Goal: Task Accomplishment & Management: Manage account settings

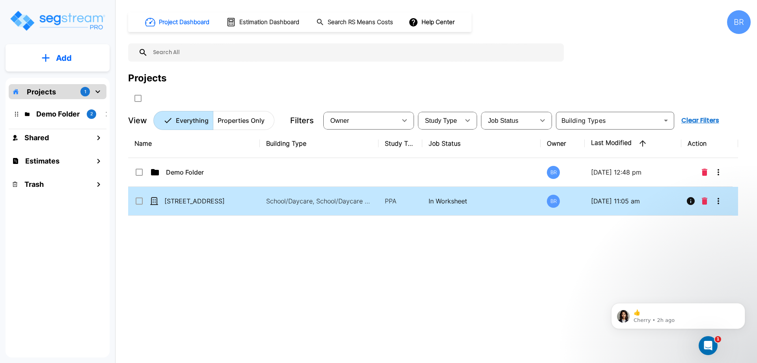
click at [722, 201] on icon "More-Options" at bounding box center [718, 200] width 9 height 9
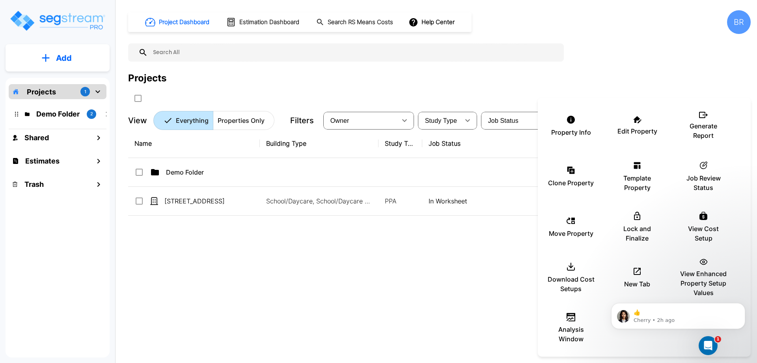
click at [647, 68] on div at bounding box center [378, 181] width 757 height 363
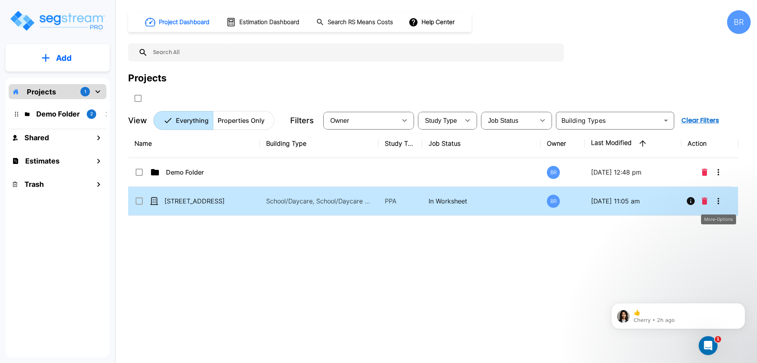
click at [716, 201] on icon "More-Options" at bounding box center [718, 200] width 9 height 9
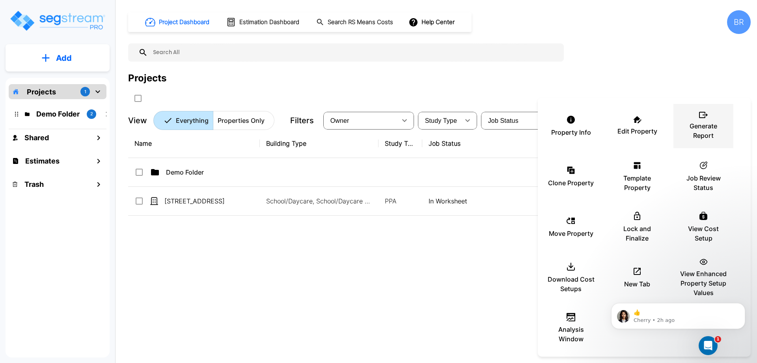
click at [705, 127] on p "Generate Report" at bounding box center [703, 130] width 47 height 19
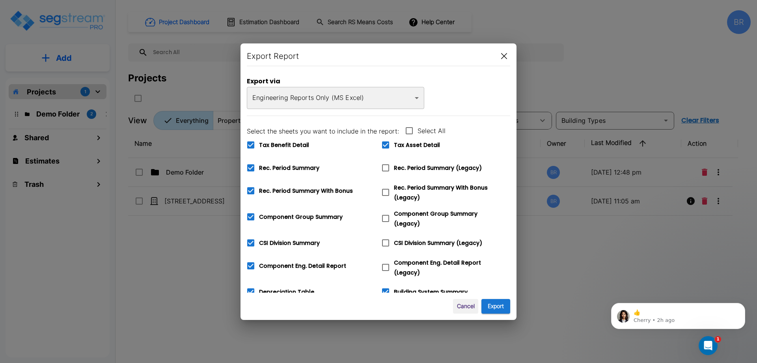
click at [361, 101] on body "× Your report is being generated. Be patient! × We're working on your Modificat…" at bounding box center [378, 181] width 757 height 363
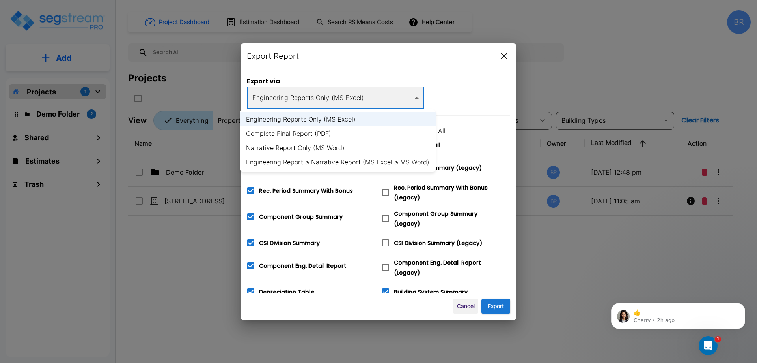
click at [324, 134] on li "Complete Final Report (PDF)" at bounding box center [338, 133] width 196 height 14
type input "pdf"
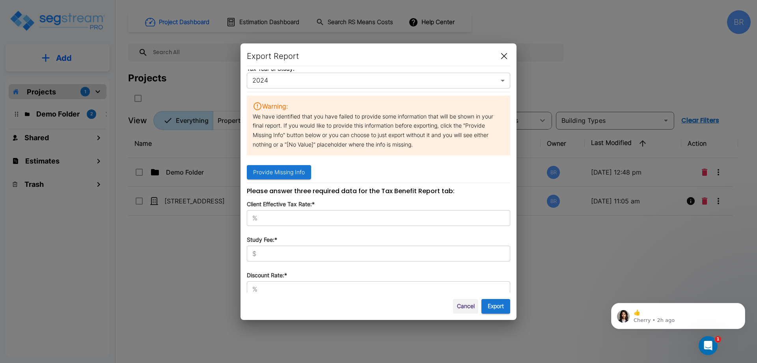
scroll to position [319, 0]
click at [274, 213] on input "text" at bounding box center [386, 217] width 250 height 8
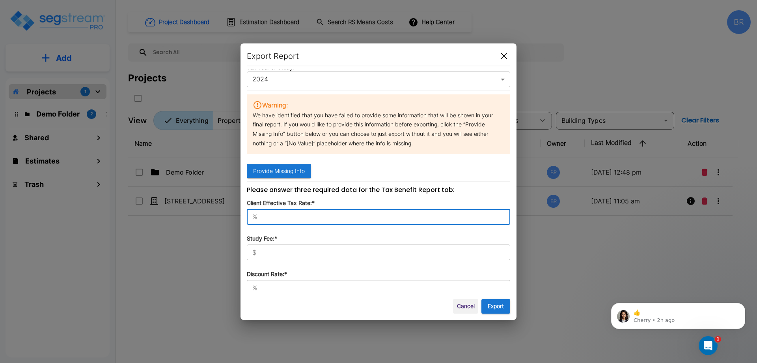
click at [274, 213] on input "text" at bounding box center [386, 217] width 250 height 8
type input "37"
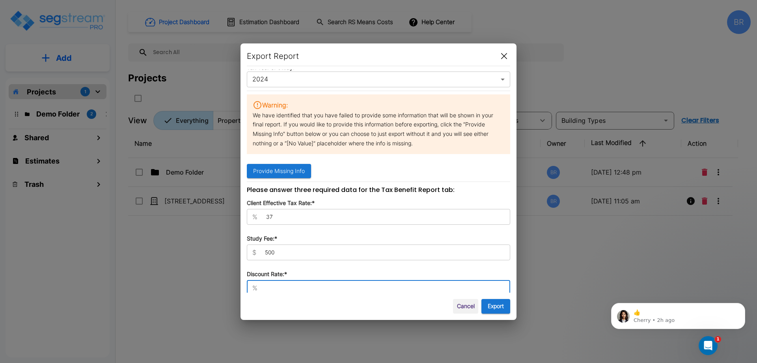
click at [287, 249] on input "500" at bounding box center [385, 252] width 251 height 8
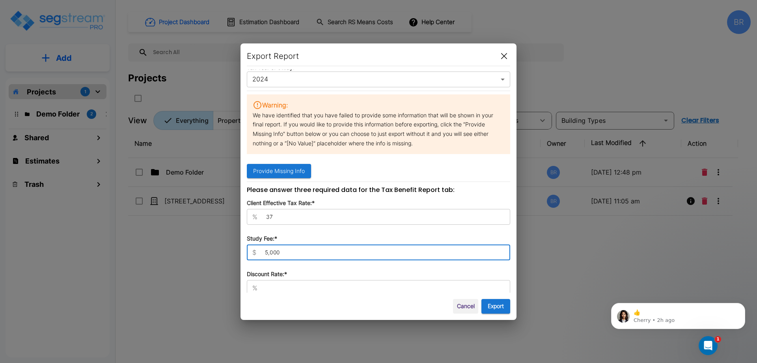
type input "5,000"
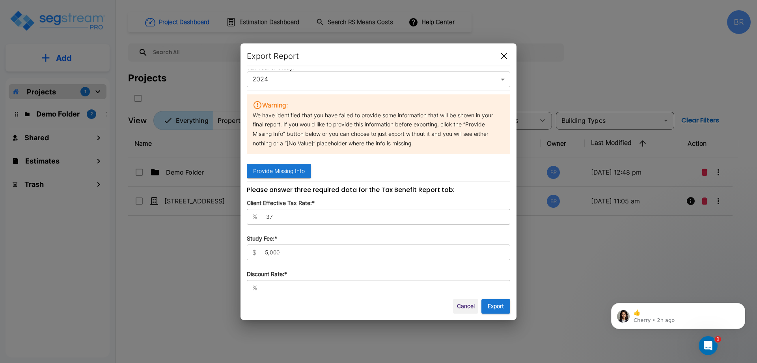
click at [284, 284] on input "text" at bounding box center [386, 288] width 250 height 8
type input "0"
click at [502, 305] on button "Export" at bounding box center [496, 306] width 29 height 15
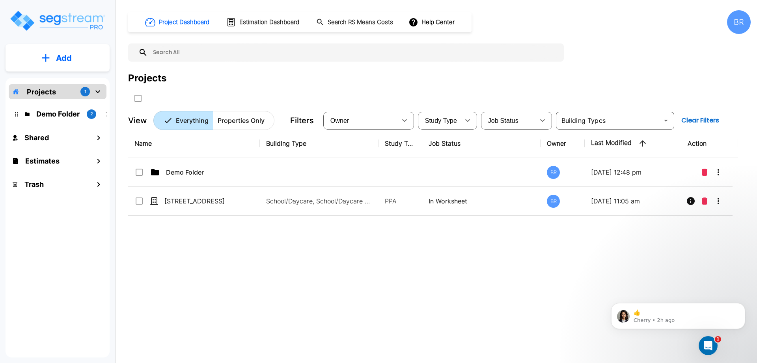
click at [280, 73] on div "Projects" at bounding box center [439, 78] width 623 height 14
click at [243, 20] on h1 "Estimation Dashboard" at bounding box center [269, 22] width 60 height 9
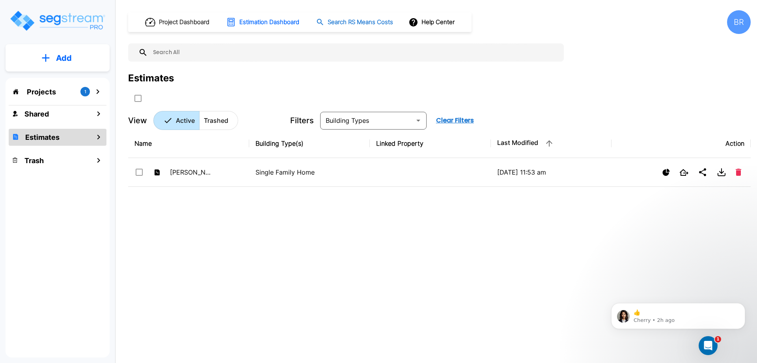
click at [344, 15] on button "Search RS Means Costs" at bounding box center [355, 22] width 84 height 15
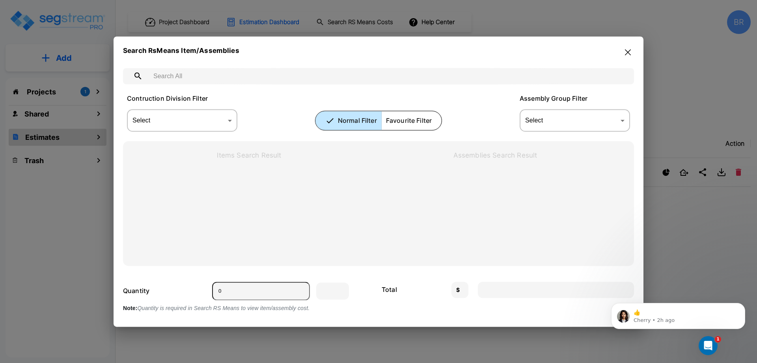
click at [626, 52] on icon "button" at bounding box center [628, 52] width 6 height 6
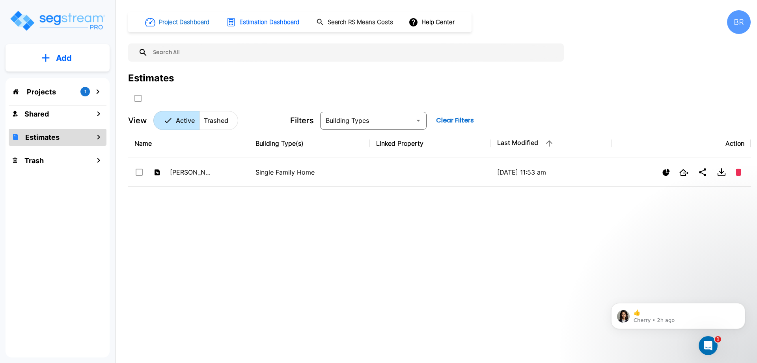
click at [206, 22] on h1 "Project Dashboard" at bounding box center [184, 22] width 50 height 9
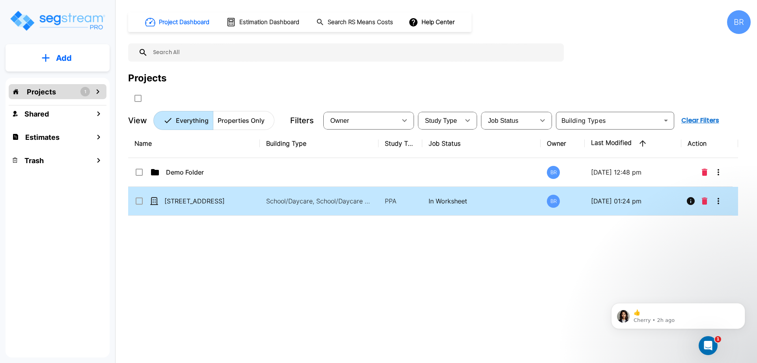
click at [618, 197] on p "09/01/2025 - 01:24 pm" at bounding box center [633, 200] width 84 height 9
checkbox input "true"
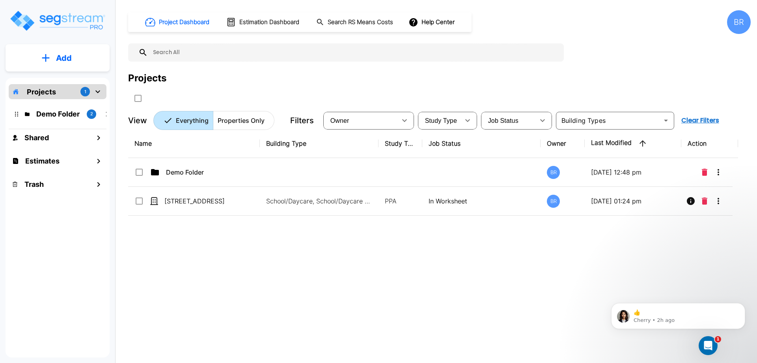
click at [742, 18] on div "BR" at bounding box center [739, 22] width 24 height 24
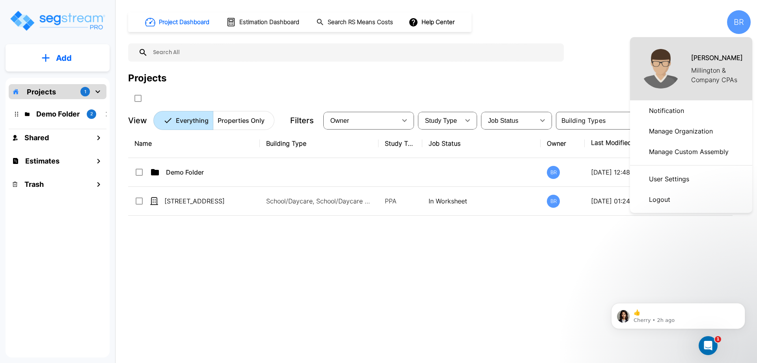
click at [672, 133] on p "Manage Organization" at bounding box center [681, 131] width 70 height 16
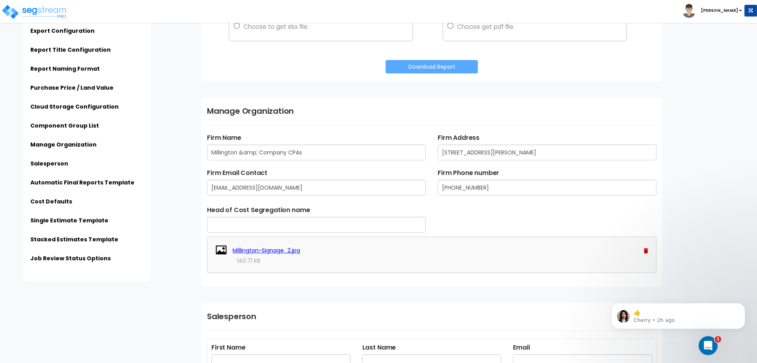
scroll to position [1065, 0]
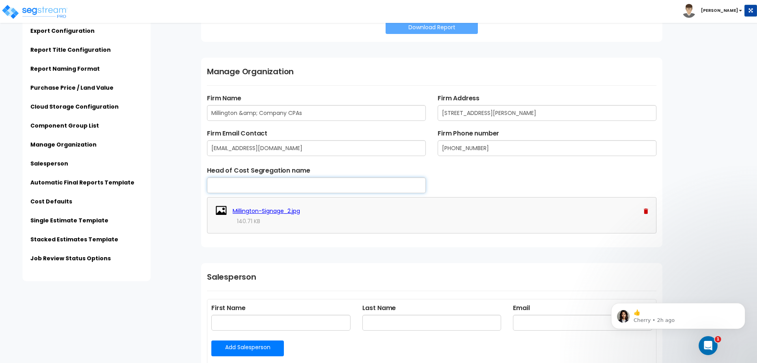
click at [250, 188] on input "text" at bounding box center [316, 185] width 219 height 16
type input "[PERSON_NAME]"
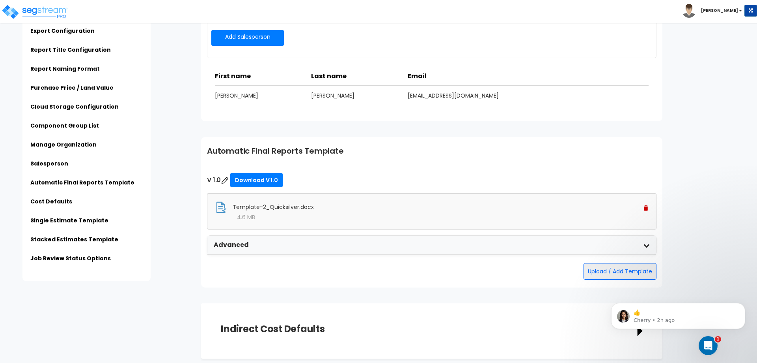
scroll to position [1381, 0]
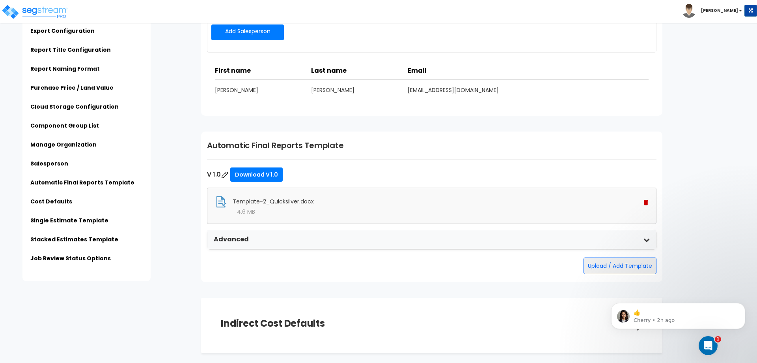
click at [262, 200] on span "Template-2_Quicksilver.docx" at bounding box center [273, 201] width 81 height 8
click at [246, 201] on span "Template-2_Quicksilver.docx" at bounding box center [273, 201] width 81 height 8
click at [645, 240] on icon at bounding box center [647, 239] width 6 height 6
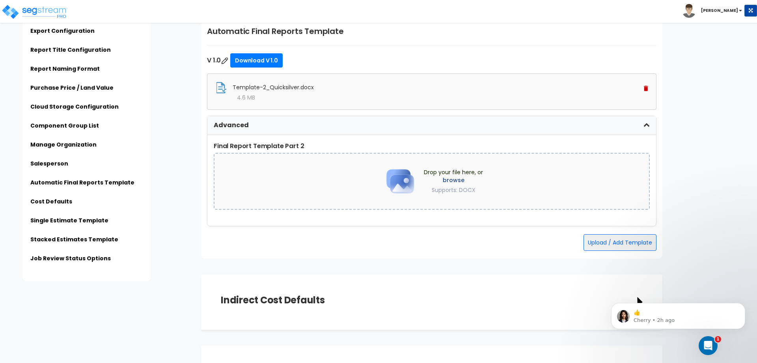
scroll to position [1499, 0]
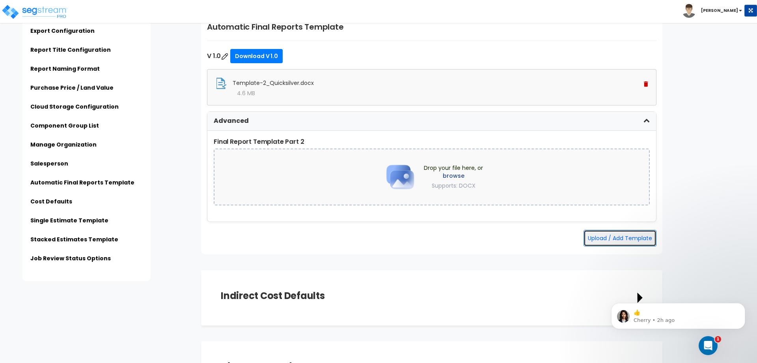
click at [631, 240] on button "Upload / Add Template" at bounding box center [620, 238] width 73 height 17
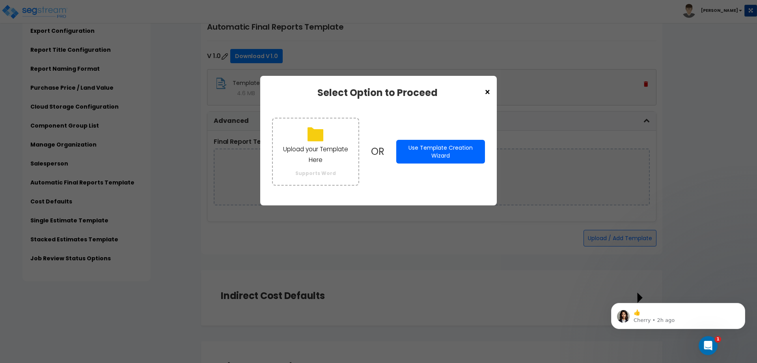
click at [434, 148] on button "Use Template Creation Wizard" at bounding box center [440, 152] width 89 height 24
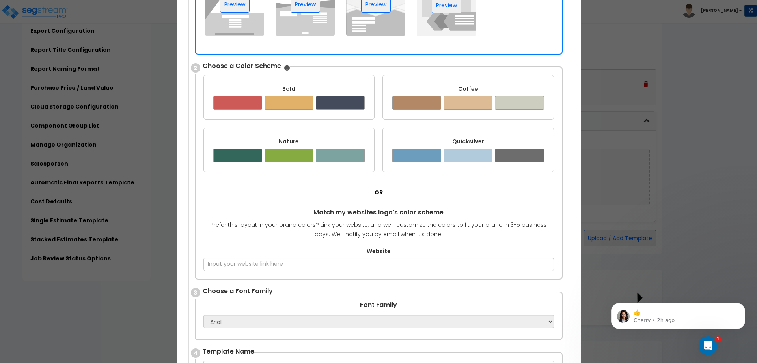
scroll to position [0, 0]
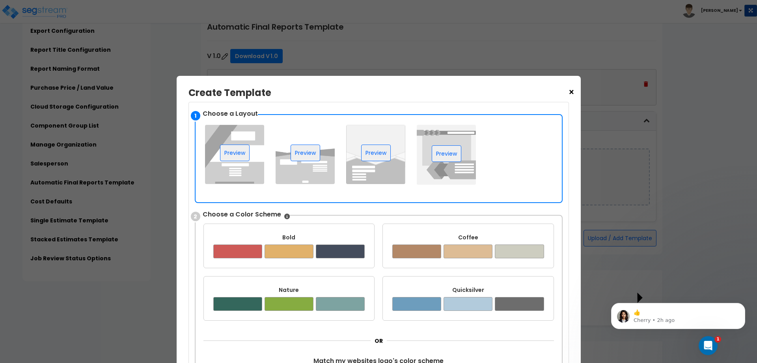
click at [320, 169] on img at bounding box center [305, 154] width 59 height 59
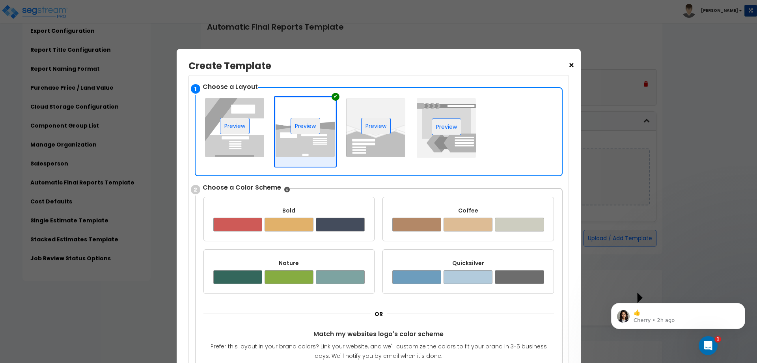
scroll to position [39, 0]
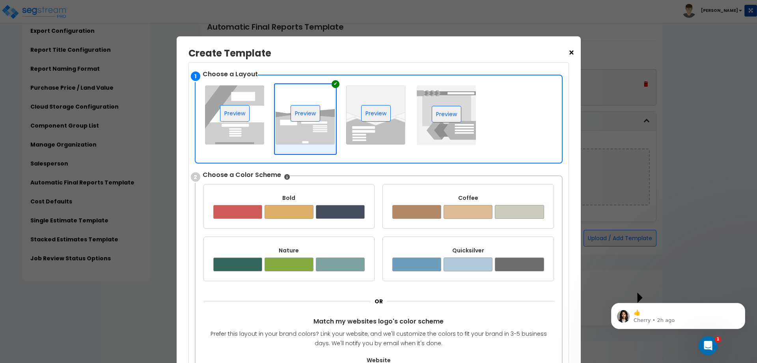
click at [432, 238] on div "Quicksilver ✔" at bounding box center [469, 258] width 172 height 45
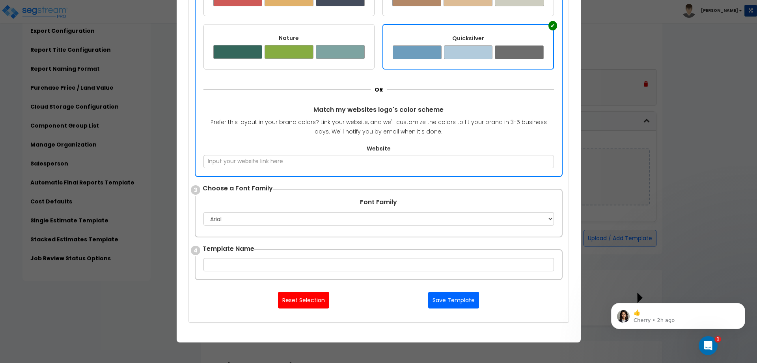
scroll to position [276, 0]
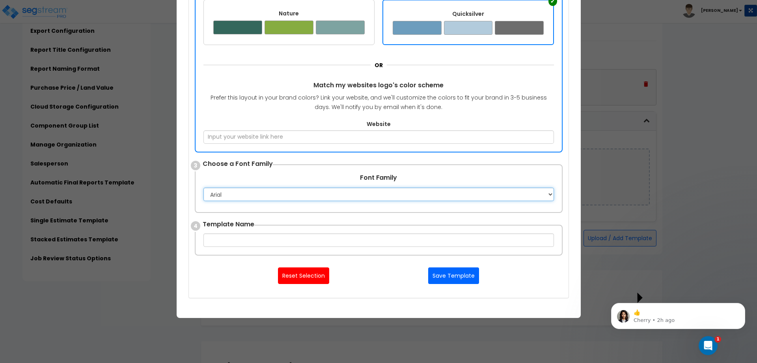
click at [252, 192] on select "Apple Chancery Aptos Arial Avenir Baskerville Calibri Cambria Century Gothic Co…" at bounding box center [379, 193] width 351 height 13
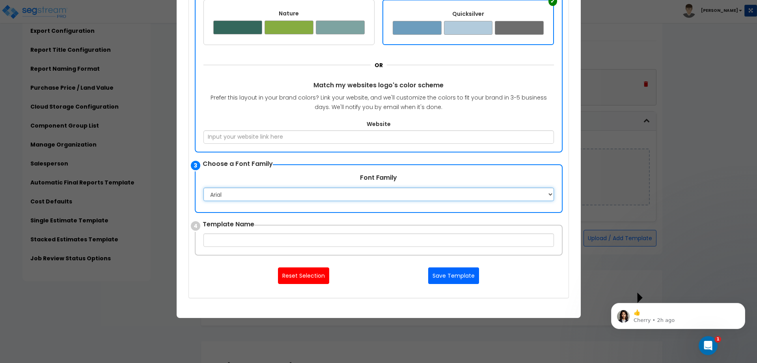
click at [252, 192] on select "Apple Chancery Aptos Arial Avenir Baskerville Calibri Cambria Century Gothic Co…" at bounding box center [379, 193] width 351 height 13
click at [237, 192] on select "Apple Chancery Aptos Arial Avenir Baskerville Calibri Cambria Century Gothic Co…" at bounding box center [379, 193] width 351 height 13
select select "Calibri"
click at [204, 187] on select "Apple Chancery Aptos Arial Avenir Baskerville Calibri Cambria Century Gothic Co…" at bounding box center [379, 193] width 351 height 13
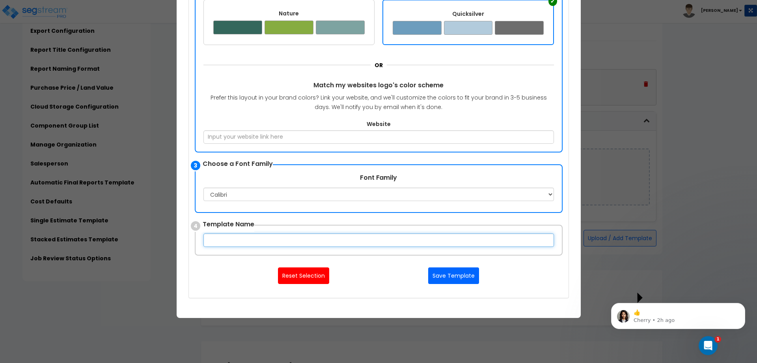
click at [227, 243] on input "text" at bounding box center [379, 239] width 351 height 13
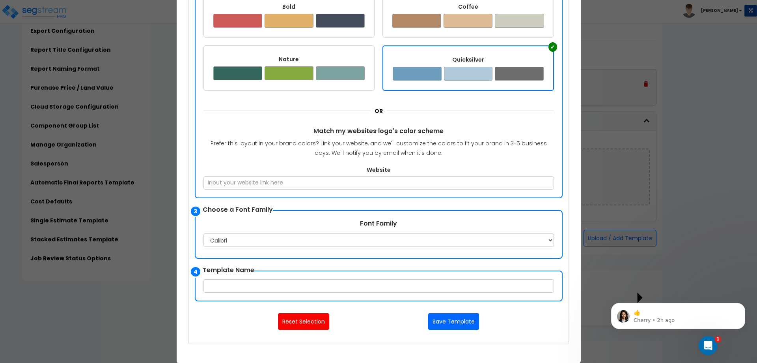
scroll to position [237, 0]
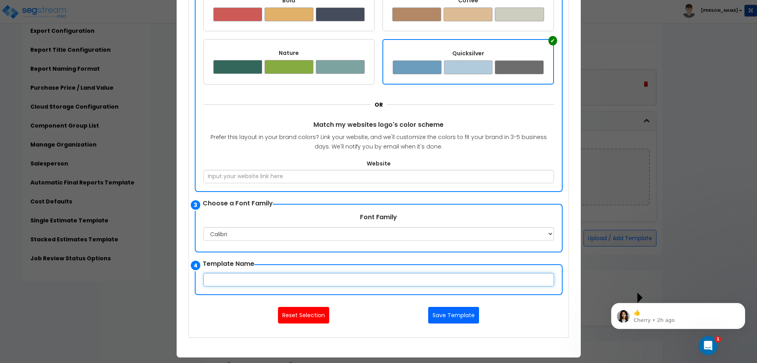
click at [258, 278] on input "text" at bounding box center [379, 279] width 351 height 13
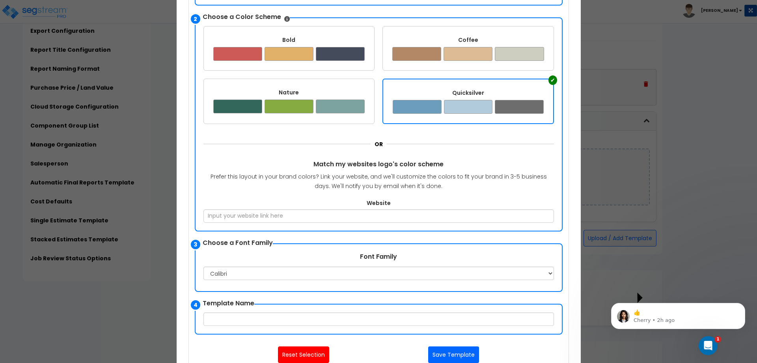
scroll to position [276, 0]
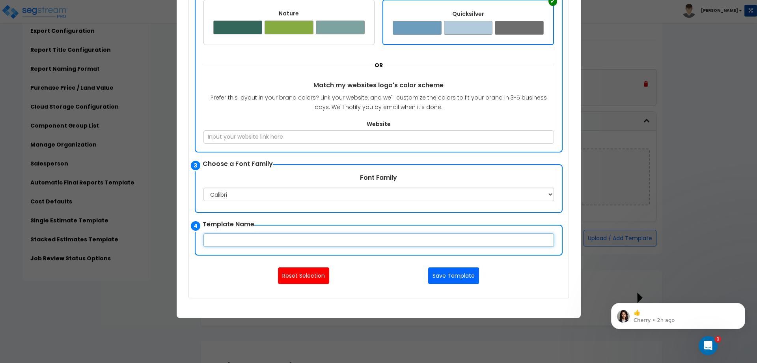
click at [238, 239] on input "text" at bounding box center [379, 239] width 351 height 13
type input "V2"
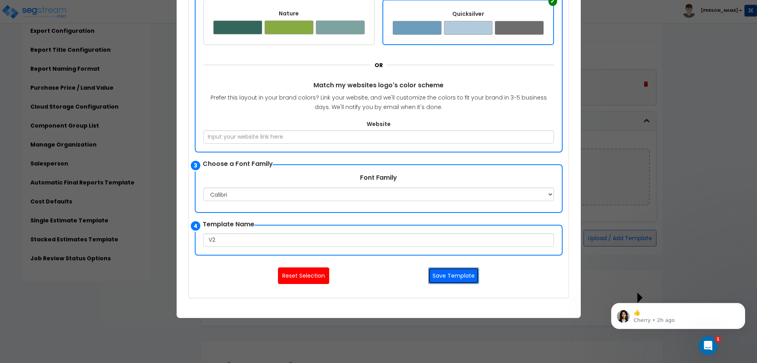
click at [473, 278] on button "Save Template" at bounding box center [453, 275] width 51 height 17
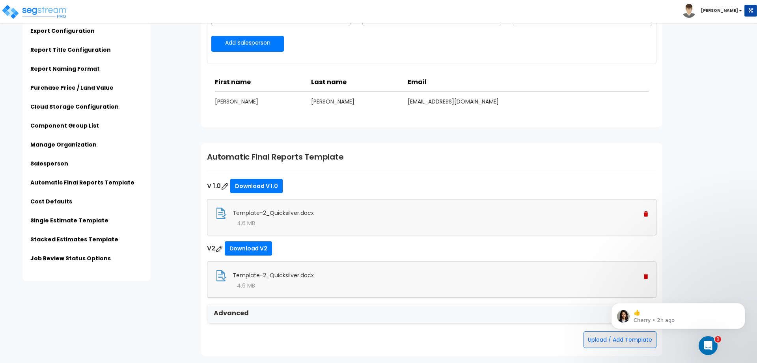
scroll to position [1381, 0]
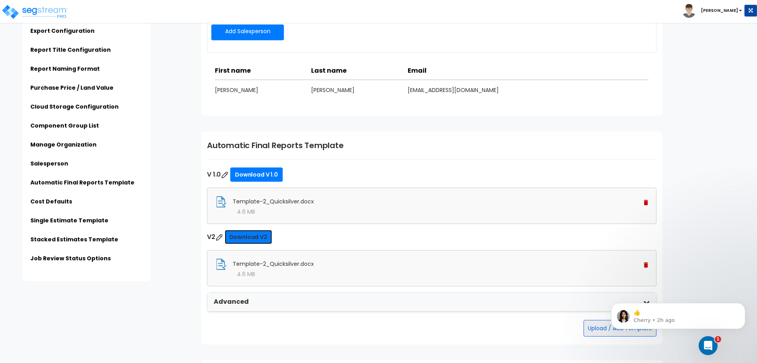
click at [249, 238] on link "Download V2" at bounding box center [248, 237] width 47 height 14
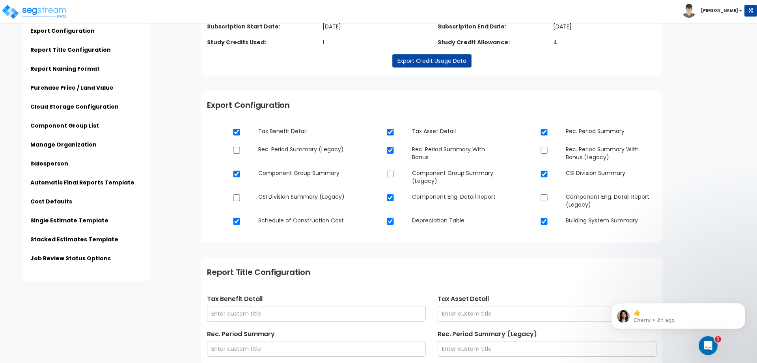
scroll to position [79, 0]
click at [235, 132] on input "checkbox" at bounding box center [237, 132] width 8 height 7
checkbox input "false"
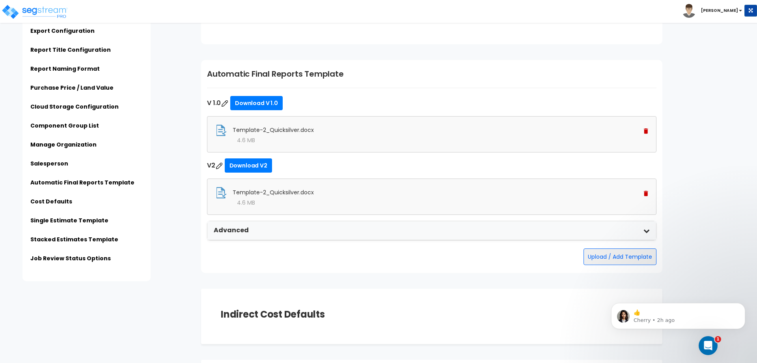
scroll to position [1460, 0]
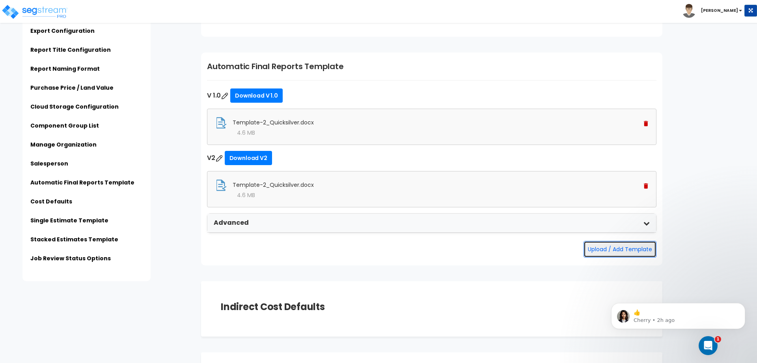
click at [619, 252] on button "Upload / Add Template" at bounding box center [620, 249] width 73 height 17
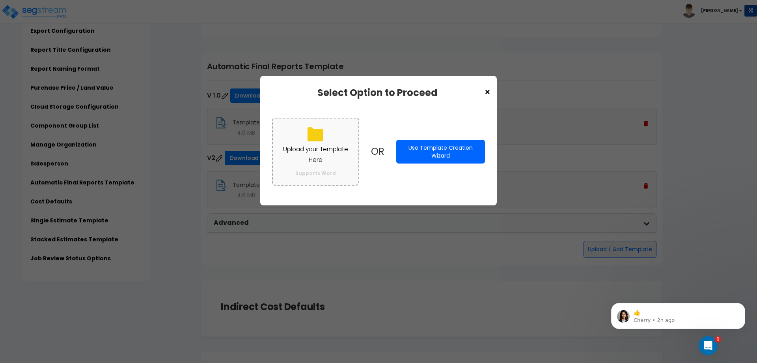
click at [302, 153] on p "Upload your Template Here" at bounding box center [316, 154] width 70 height 21
click at [0, 0] on input "Upload your Template Here Supports Word" at bounding box center [0, 0] width 0 height 0
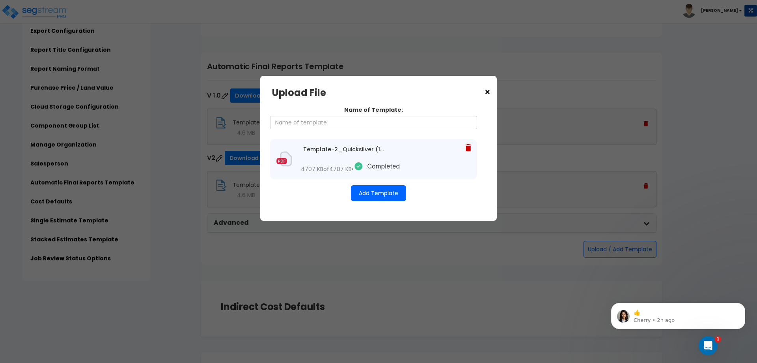
click at [369, 200] on button "Add Template" at bounding box center [378, 193] width 55 height 16
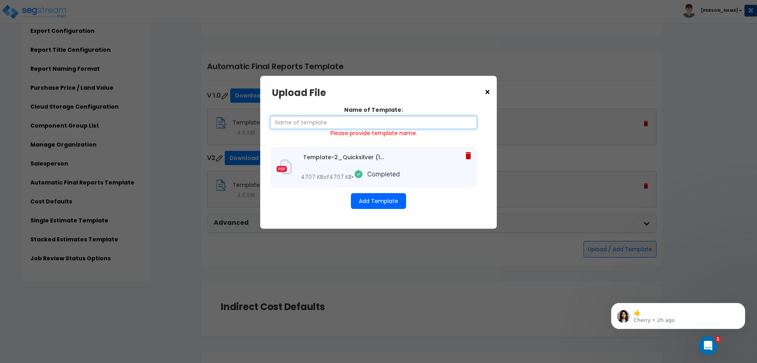
click at [313, 120] on input "Name of Template:" at bounding box center [373, 122] width 207 height 13
type input "V2MCO"
click at [377, 204] on button "Add Template" at bounding box center [378, 201] width 55 height 16
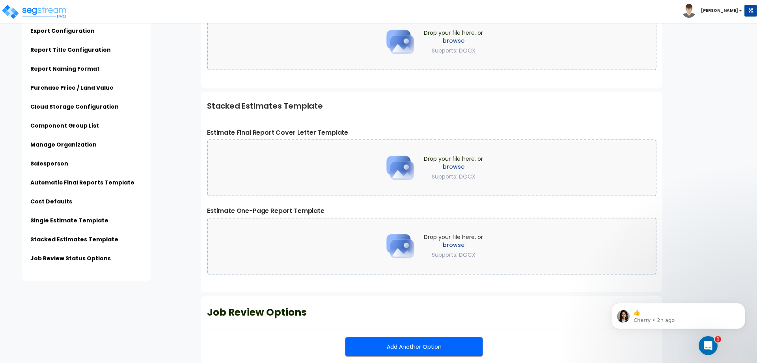
scroll to position [2038, 0]
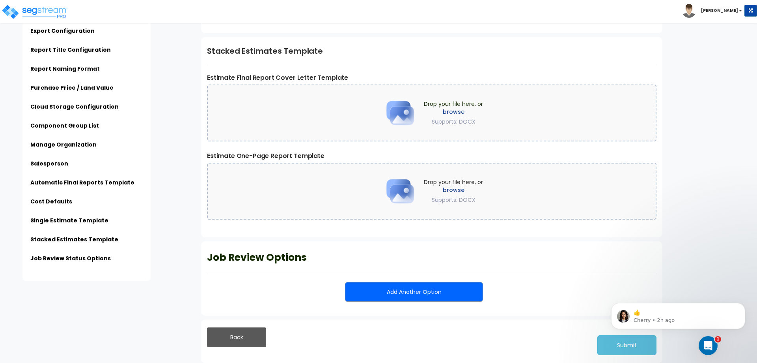
click at [656, 337] on body "👍 Cherry • 2h ago" at bounding box center [678, 313] width 151 height 49
click at [626, 344] on button "Submit" at bounding box center [627, 345] width 59 height 20
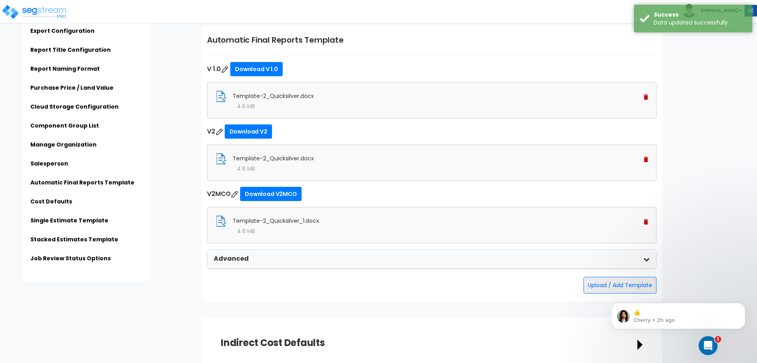
scroll to position [1289, 0]
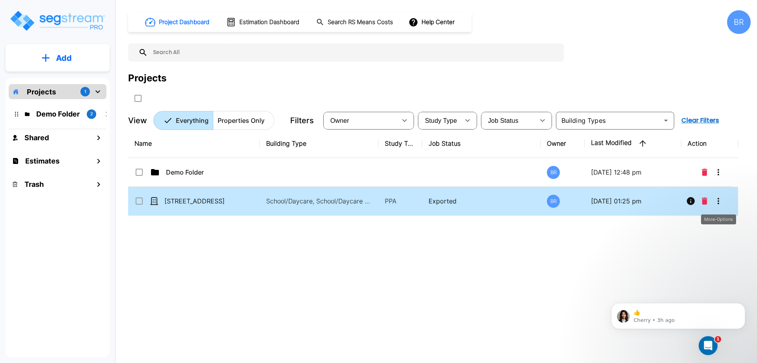
click at [718, 201] on icon "More-Options" at bounding box center [719, 201] width 2 height 6
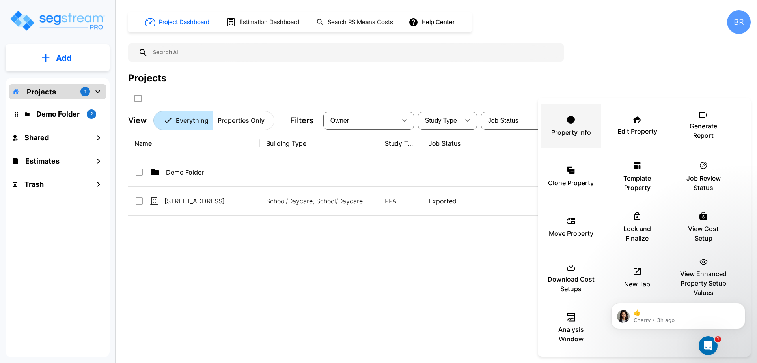
click at [576, 126] on div "Property Info" at bounding box center [571, 125] width 47 height 39
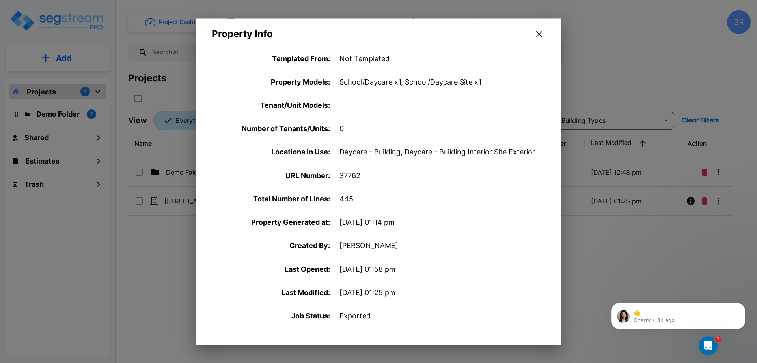
scroll to position [260, 0]
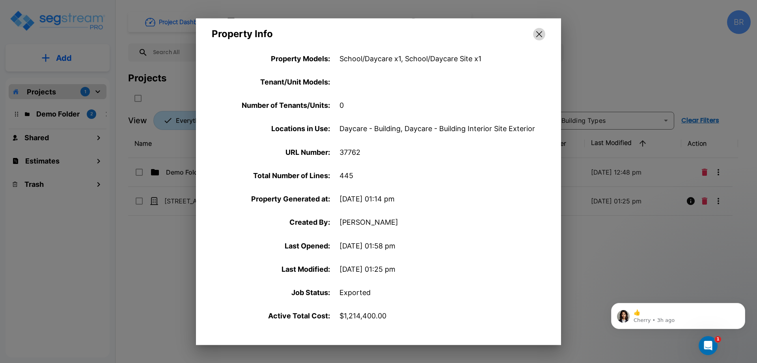
click at [539, 34] on icon "button" at bounding box center [539, 34] width 6 height 6
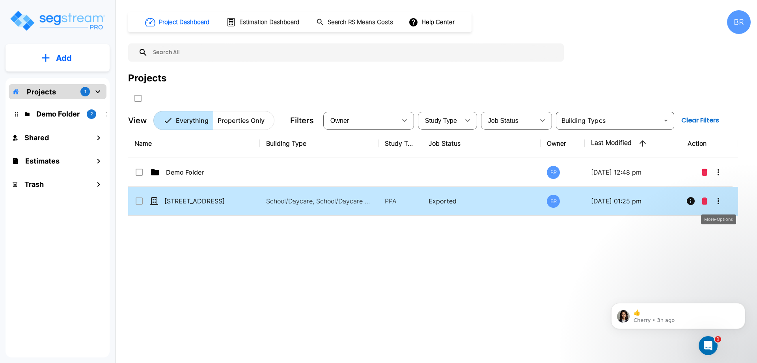
click at [717, 202] on icon "More-Options" at bounding box center [718, 200] width 9 height 9
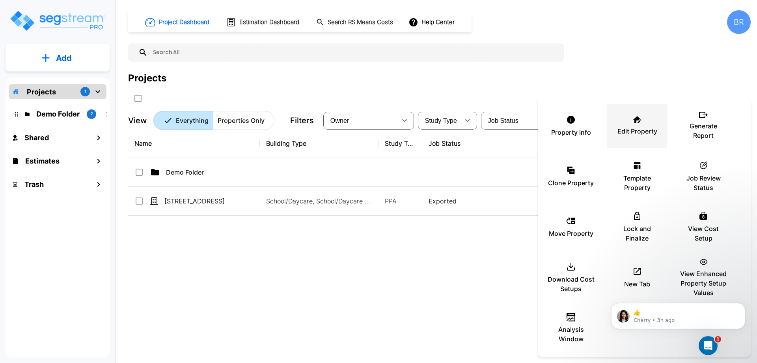
click at [645, 129] on p "Edit Property" at bounding box center [638, 130] width 40 height 9
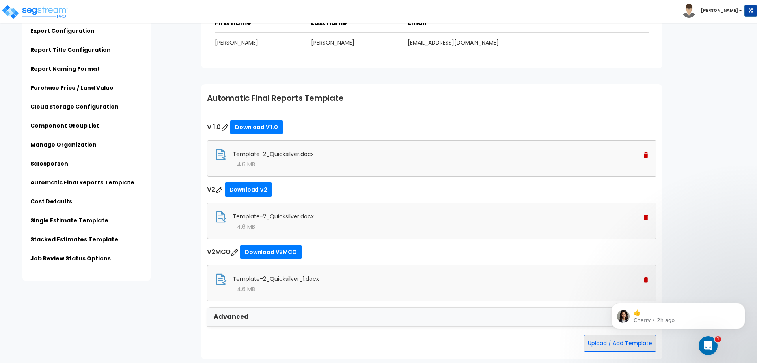
scroll to position [1499, 0]
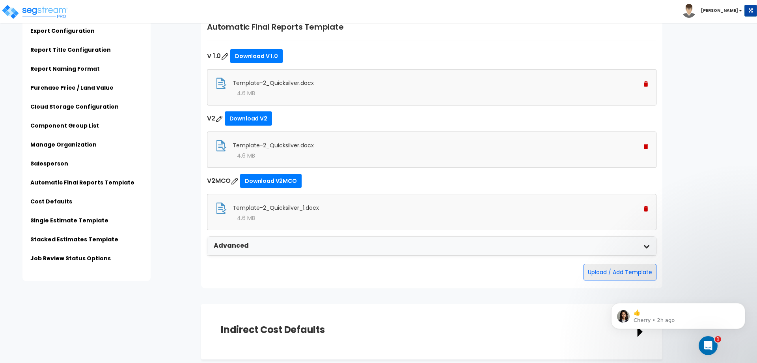
click at [645, 86] on img at bounding box center [646, 84] width 4 height 6
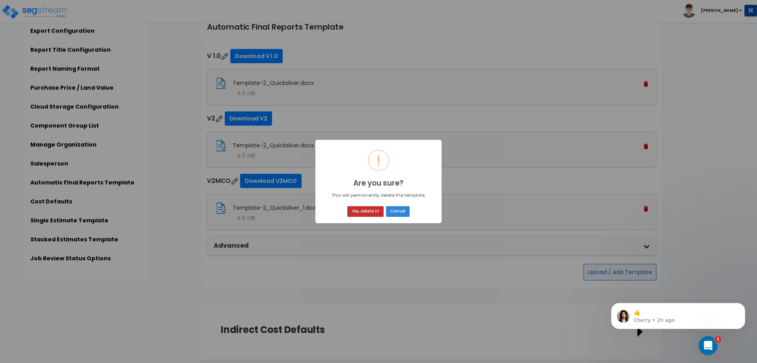
click at [371, 212] on button "Yes, delete it!" at bounding box center [366, 211] width 36 height 11
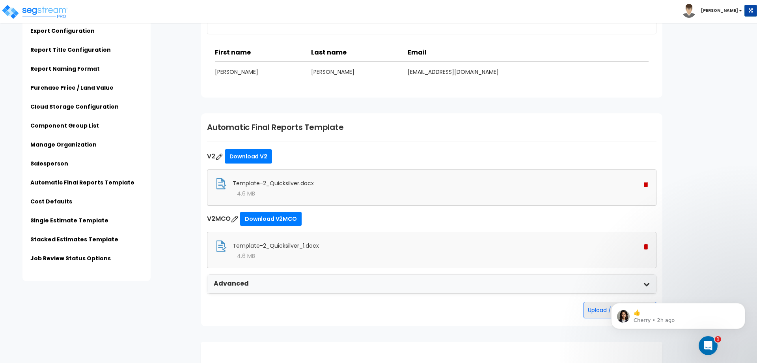
scroll to position [1460, 0]
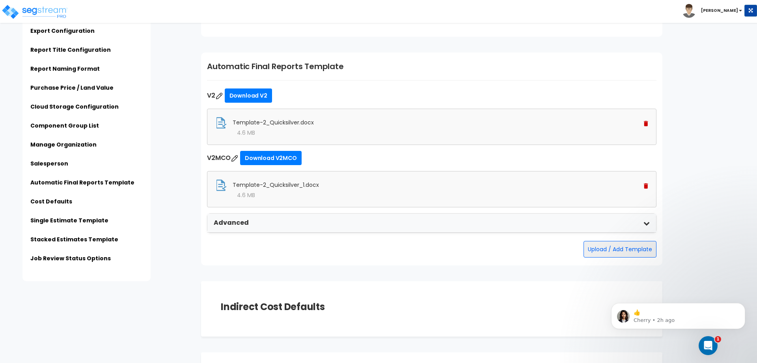
click at [647, 123] on img at bounding box center [646, 124] width 4 height 6
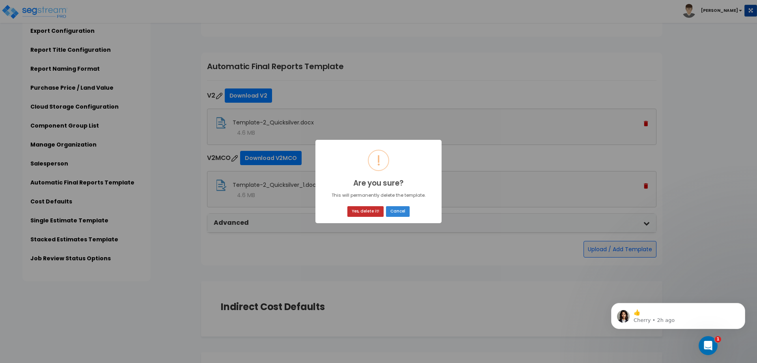
click at [371, 209] on button "Yes, delete it!" at bounding box center [366, 211] width 36 height 11
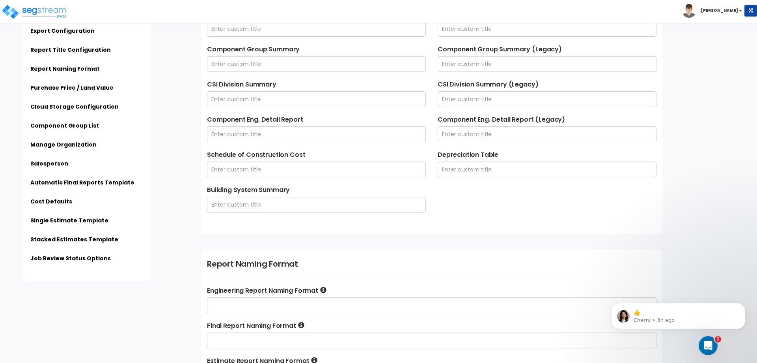
scroll to position [434, 0]
click at [69, 87] on link "Purchase Price / Land Value" at bounding box center [71, 88] width 83 height 8
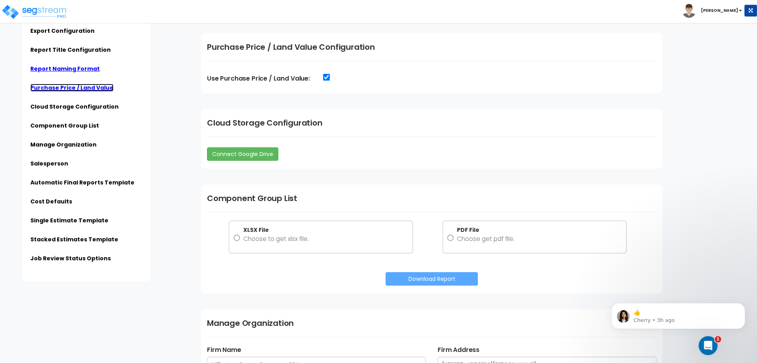
scroll to position [831, 0]
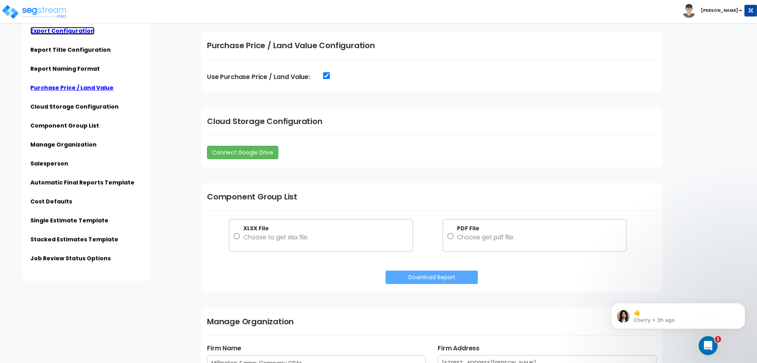
click at [60, 30] on link "Export Configuration" at bounding box center [62, 31] width 64 height 8
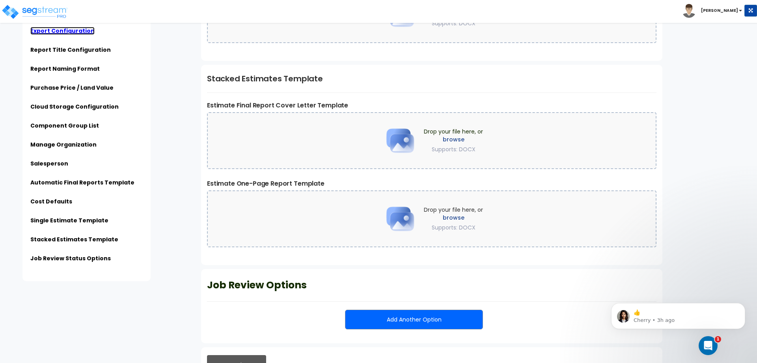
scroll to position [1945, 0]
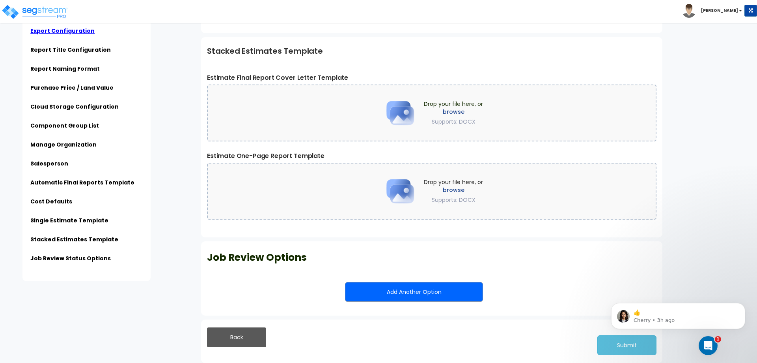
click at [43, 7] on div "Click to return on the top page" at bounding box center [39, 5] width 75 height 10
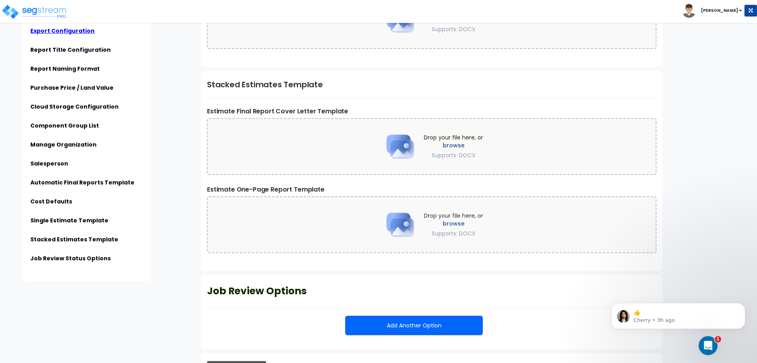
scroll to position [1827, 0]
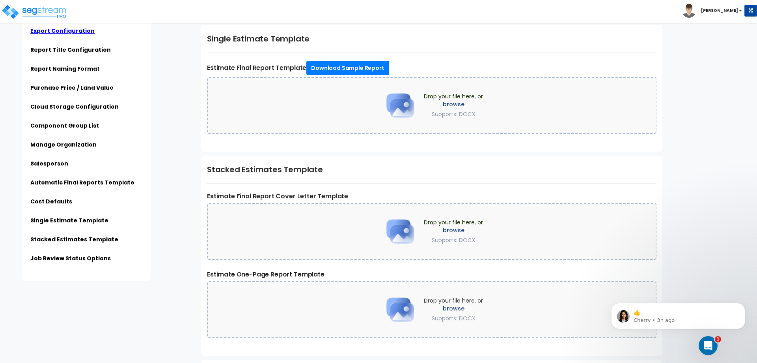
click at [52, 6] on div "Click to return on the top page" at bounding box center [39, 5] width 75 height 10
click at [49, 11] on img at bounding box center [34, 12] width 67 height 16
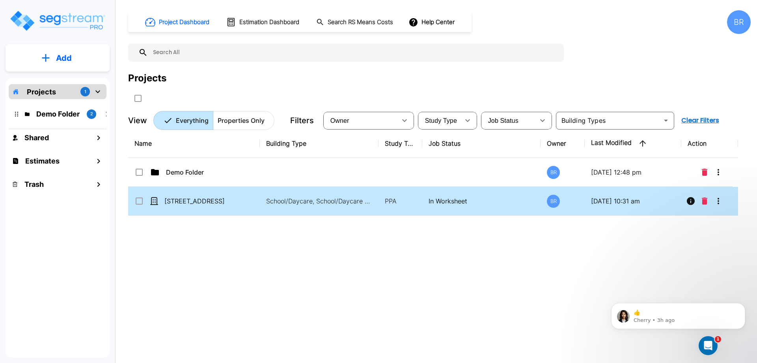
click at [465, 191] on td "In Worksheet" at bounding box center [481, 201] width 119 height 29
click at [295, 203] on p "School/Daycare, School/Daycare Site" at bounding box center [319, 200] width 107 height 9
checkbox input "false"
click at [295, 203] on p "School/Daycare, School/Daycare Site" at bounding box center [319, 200] width 107 height 9
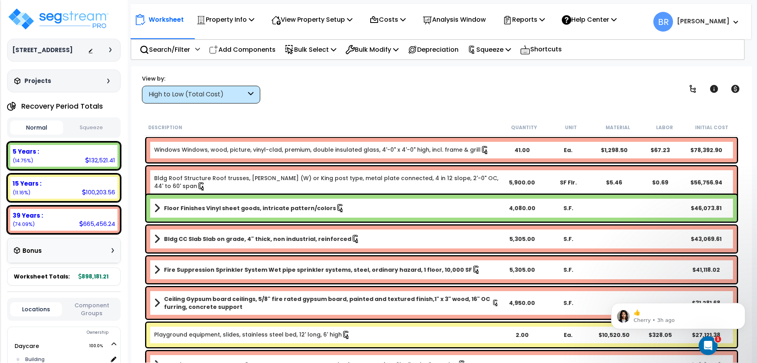
click at [99, 127] on button "Squeeze" at bounding box center [91, 128] width 53 height 14
click at [34, 129] on button "Normal" at bounding box center [36, 128] width 53 height 14
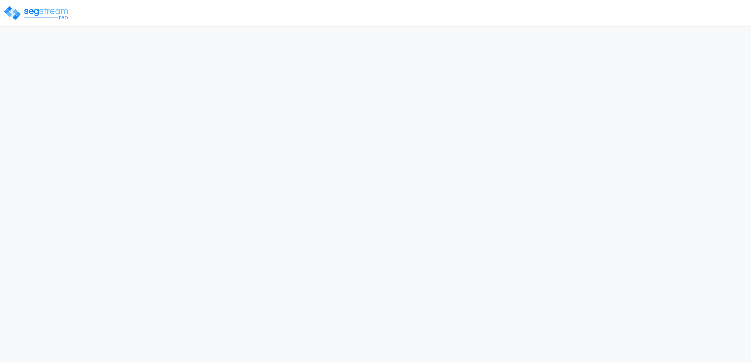
select select "2024"
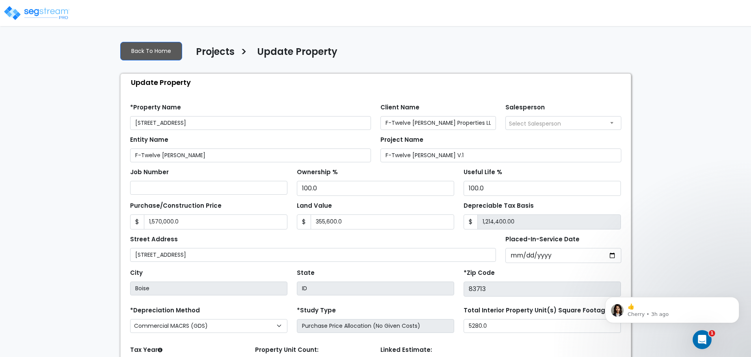
click at [531, 123] on span "Select Salesperson" at bounding box center [535, 124] width 52 height 8
select select "254"
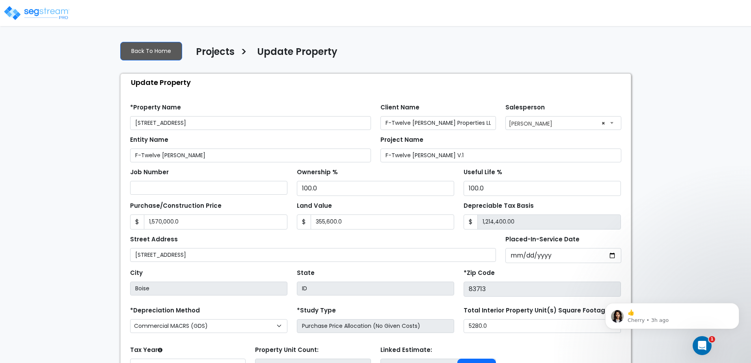
click at [522, 125] on span "× Brandon Richins" at bounding box center [563, 122] width 115 height 13
click at [601, 121] on span "× Brandon Richins" at bounding box center [563, 122] width 115 height 13
select select
click at [531, 96] on div "Find these errors below in the Property Setup: *Property Name 13013 W Persimmon…" at bounding box center [376, 264] width 510 height 346
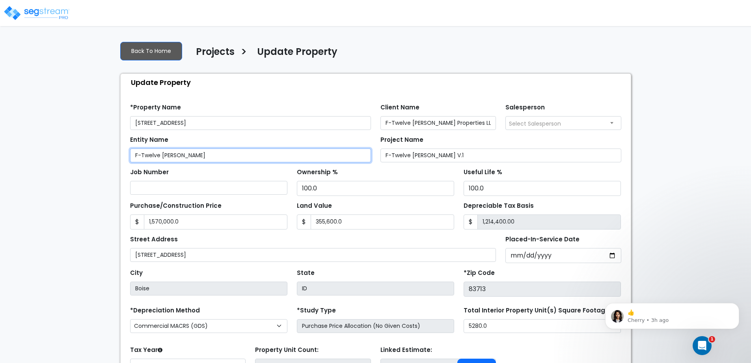
click at [196, 154] on input "F-Twelve McMillan" at bounding box center [250, 155] width 241 height 14
type input "F-Twelve [PERSON_NAME] Properties LLC"
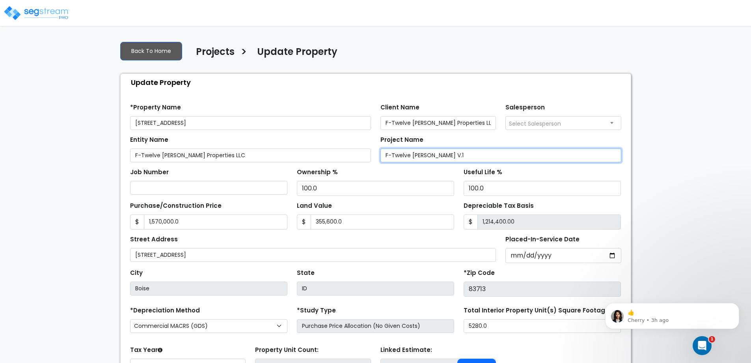
click at [447, 160] on input "F-Twelve McMillan V.1" at bounding box center [501, 155] width 241 height 14
drag, startPoint x: 436, startPoint y: 155, endPoint x: 473, endPoint y: 156, distance: 36.3
click at [473, 156] on input "F-Twelve McMillan V.1" at bounding box center [501, 155] width 241 height 14
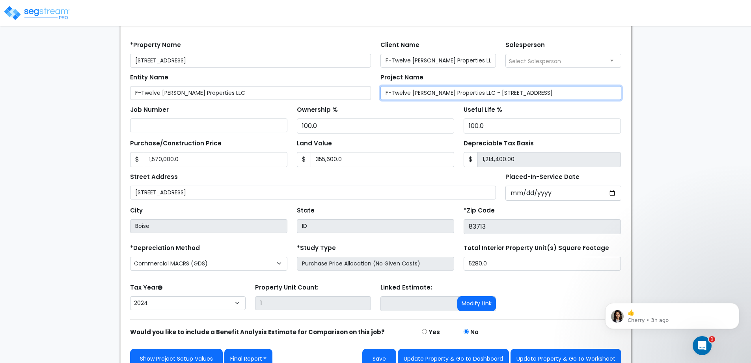
scroll to position [75, 0]
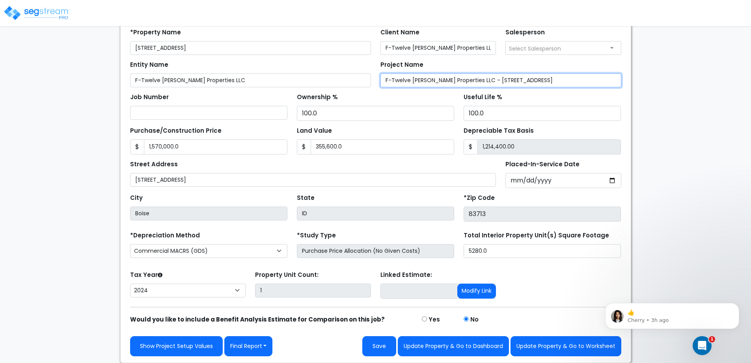
type input "F-Twelve McMillan Properties LLC - 13013 W Persimmon Ln"
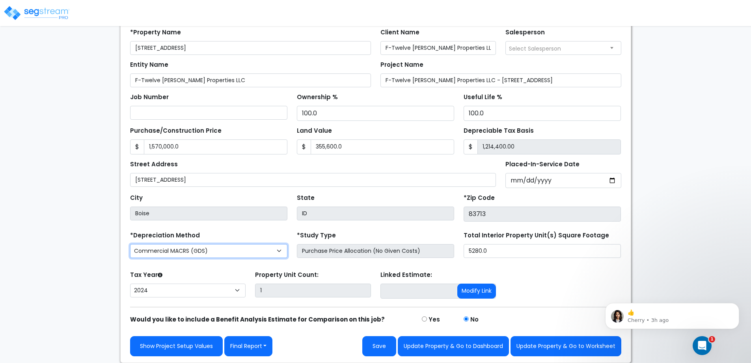
click at [220, 253] on select "Commercial MACRS (GDS) Farm Property MACRS (GDS) Residential Rental MACRS (GDS)…" at bounding box center [208, 251] width 157 height 14
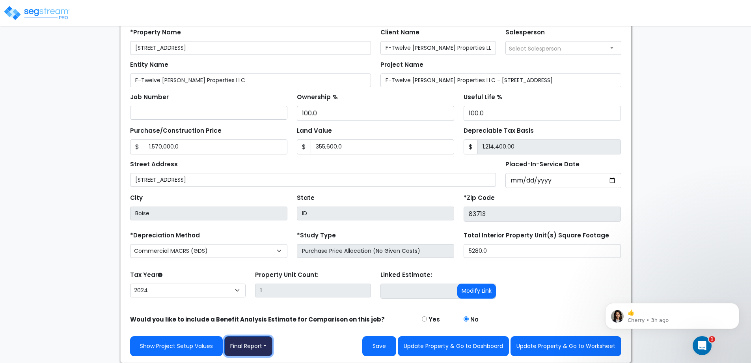
click at [262, 350] on button "Final Report" at bounding box center [248, 346] width 49 height 20
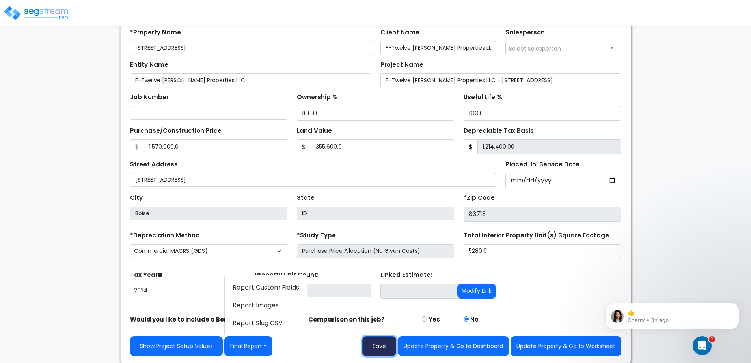
click at [383, 348] on button "Save" at bounding box center [380, 346] width 34 height 20
type input "1570000"
type input "355600"
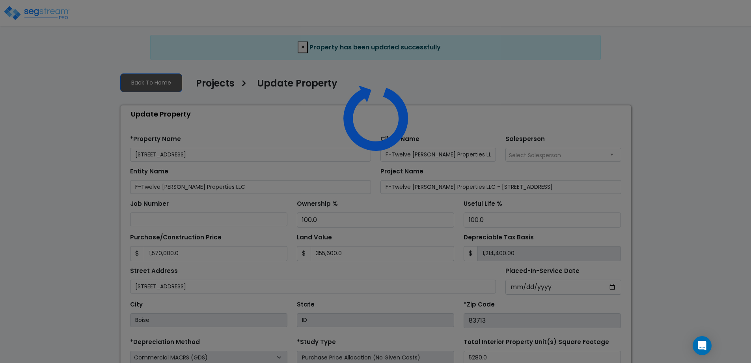
select select "2024"
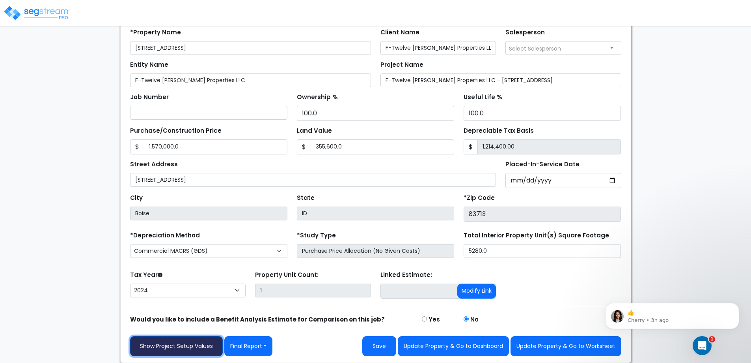
click at [205, 346] on link "Show Project Setup Values" at bounding box center [176, 346] width 93 height 20
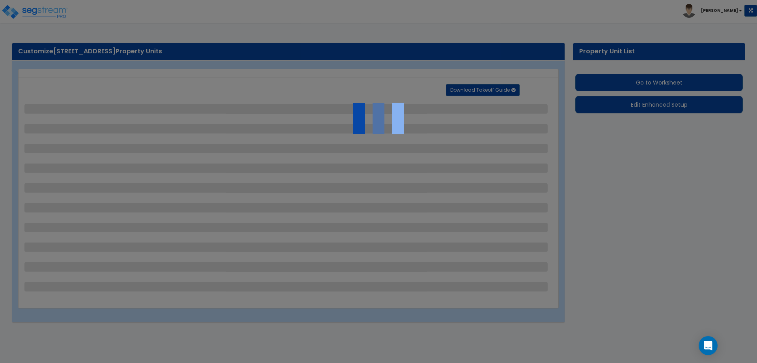
select select "2"
select select "1"
select select "3"
select select "1"
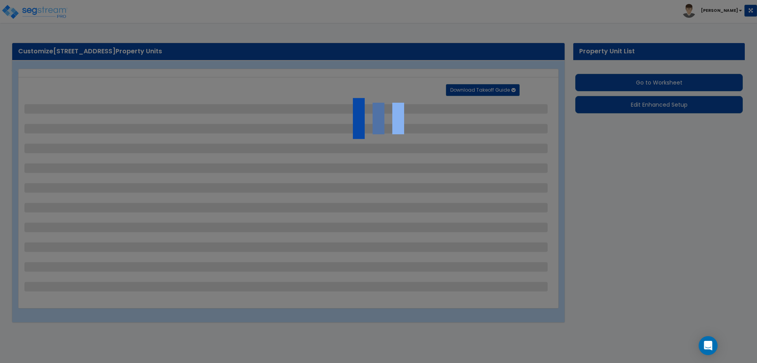
select select "2"
select select "1"
select select "2"
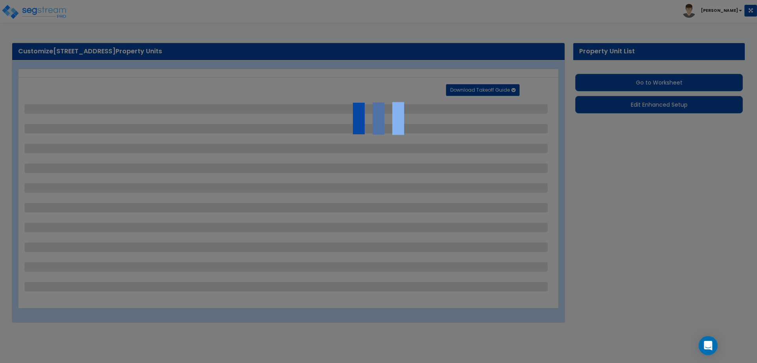
select select "1"
select select "4"
select select "1"
select select "3"
select select "1"
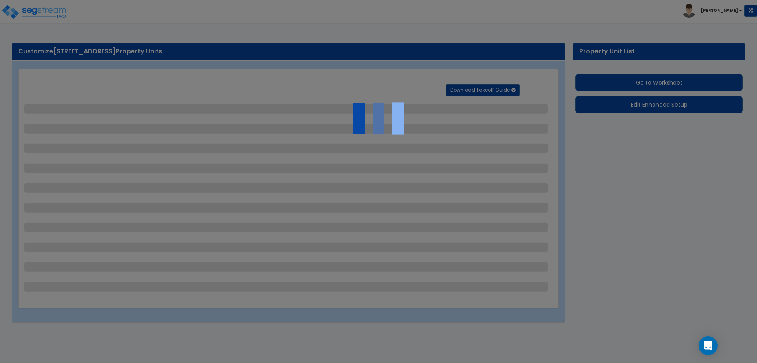
select select "1"
select select "2"
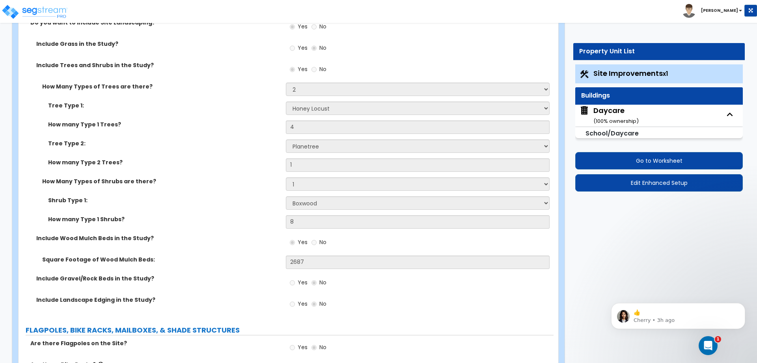
scroll to position [1538, 0]
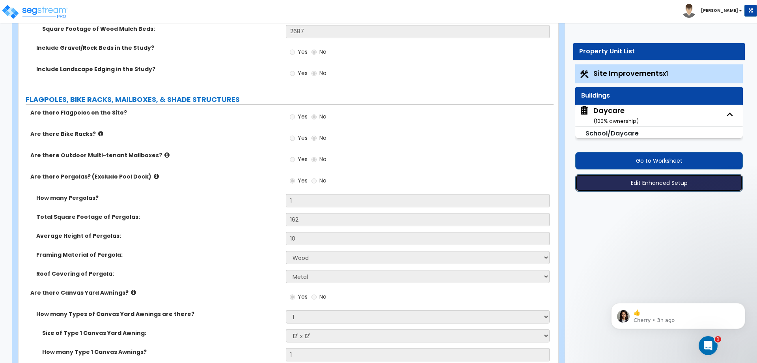
click at [666, 184] on button "Edit Enhanced Setup" at bounding box center [660, 182] width 168 height 17
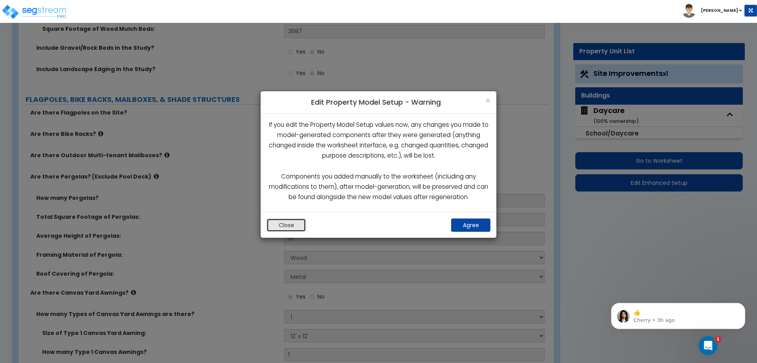
click at [289, 220] on button "Close" at bounding box center [286, 224] width 39 height 13
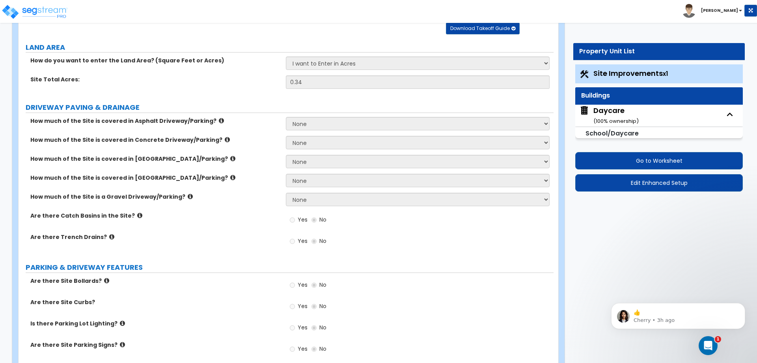
scroll to position [0, 0]
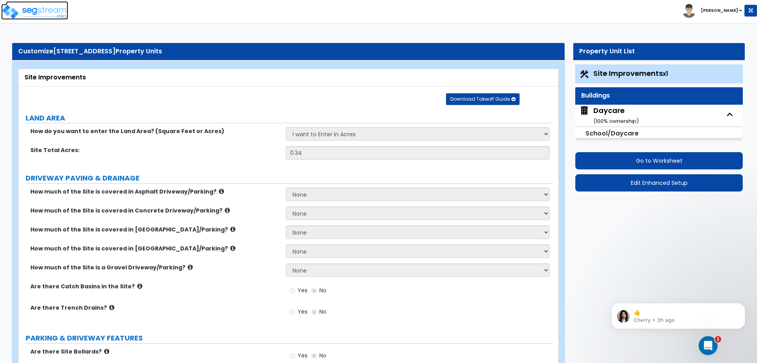
click at [48, 9] on img at bounding box center [34, 12] width 67 height 16
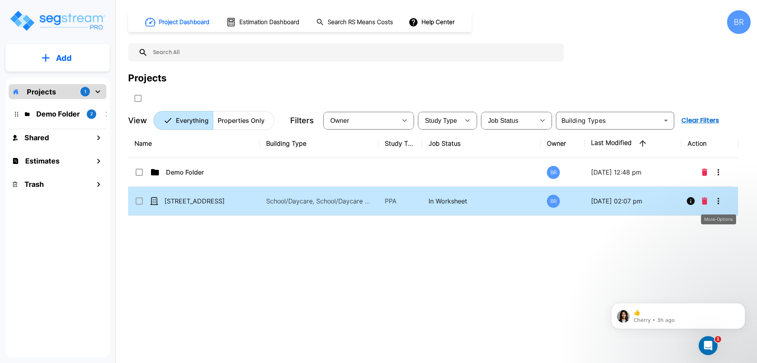
click at [717, 199] on icon "More-Options" at bounding box center [718, 200] width 9 height 9
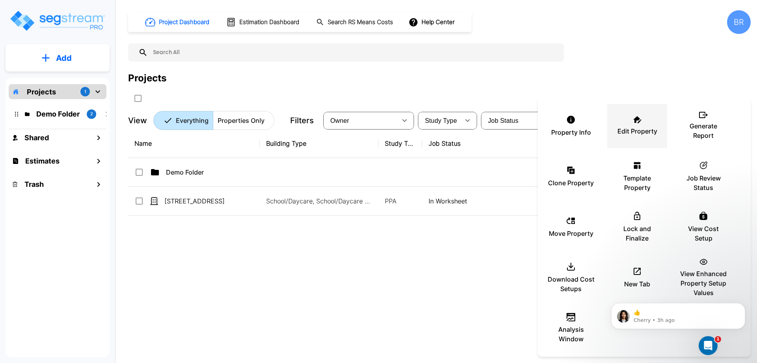
click at [649, 127] on p "Edit Property" at bounding box center [638, 130] width 40 height 9
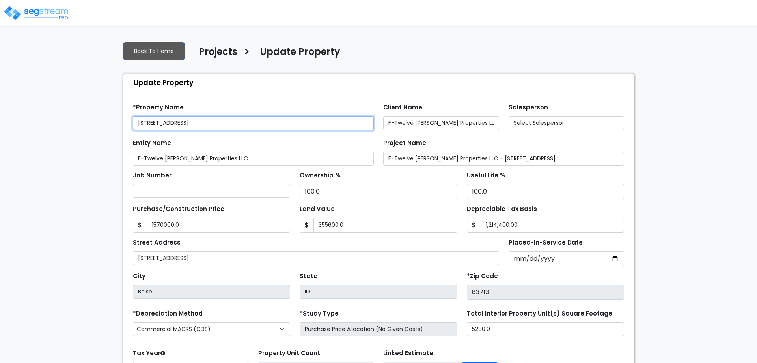
type input "1,570,000.0"
type input "355,600.0"
type input "1,214,400.00"
select select "2024"
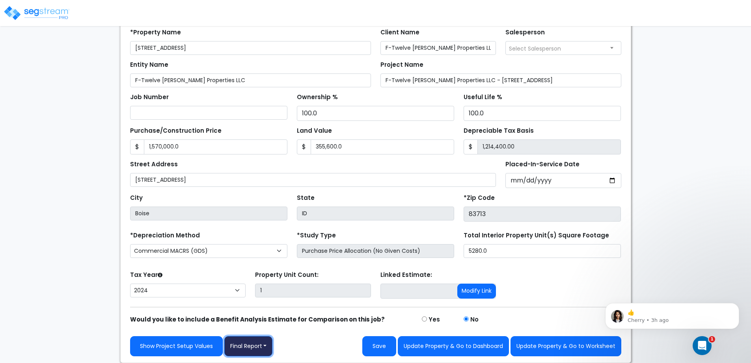
click at [264, 344] on button "Final Report" at bounding box center [248, 346] width 49 height 20
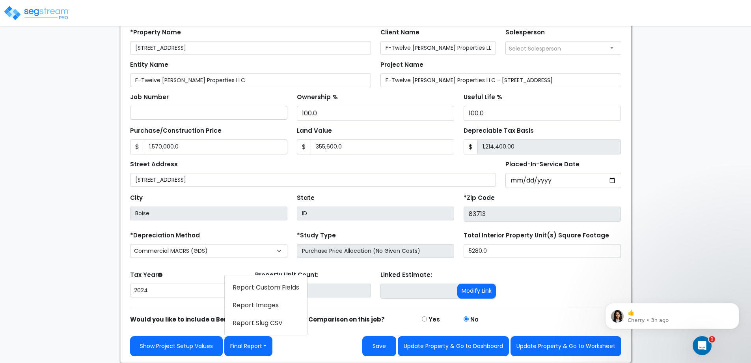
click at [261, 305] on link "Report Images" at bounding box center [266, 305] width 82 height 18
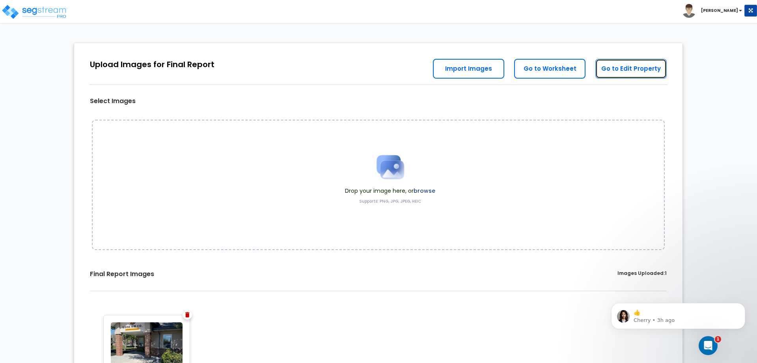
click at [660, 70] on link "Go to Edit Property" at bounding box center [631, 69] width 71 height 20
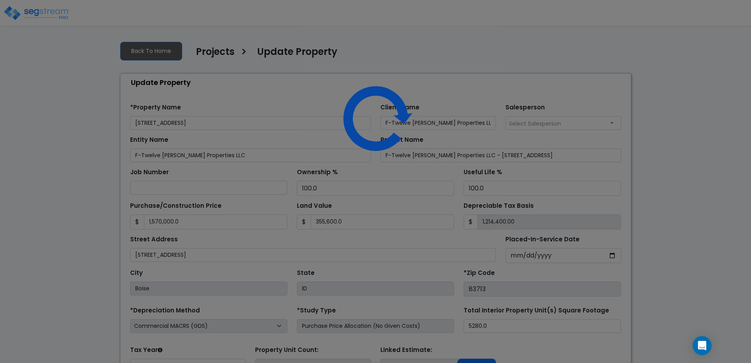
select select "2024"
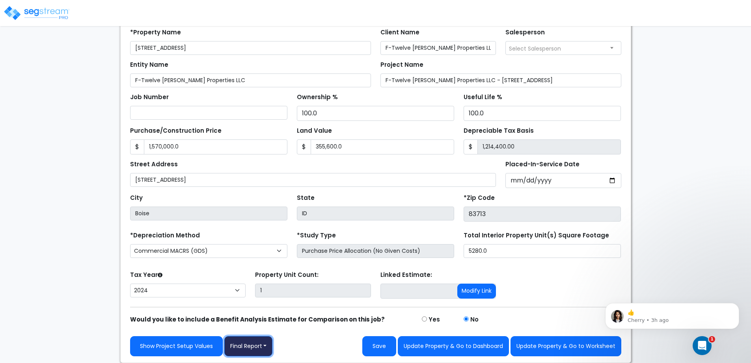
click at [244, 345] on button "Final Report" at bounding box center [248, 346] width 49 height 20
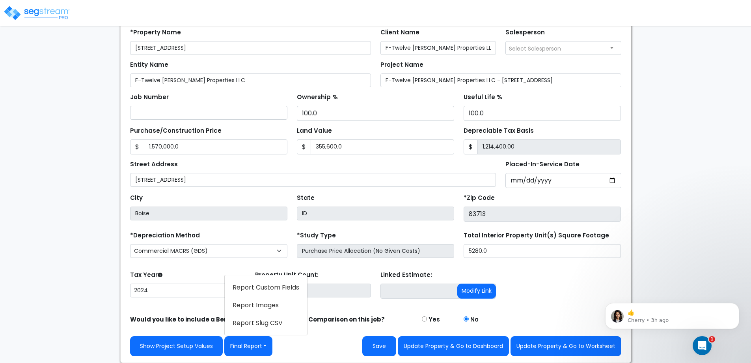
click at [265, 290] on link "Report Custom Fields" at bounding box center [266, 287] width 82 height 18
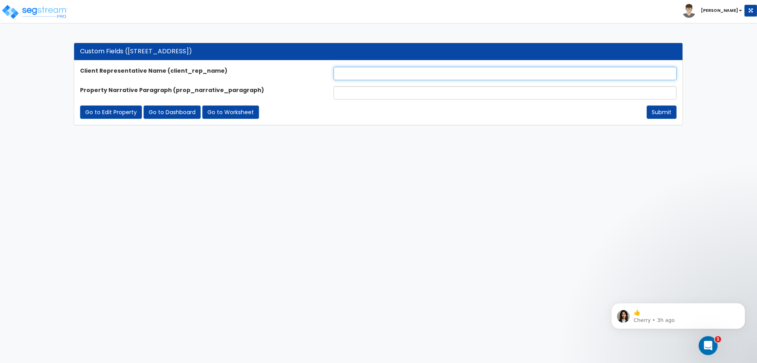
click at [353, 72] on input "text" at bounding box center [505, 73] width 343 height 13
type input "[PERSON_NAME]"
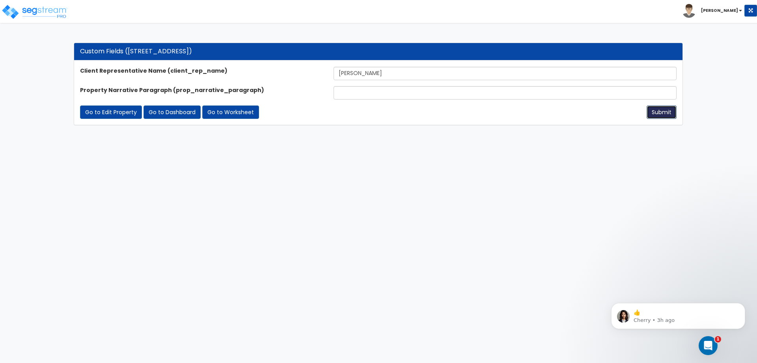
click at [661, 110] on button "Submit" at bounding box center [662, 111] width 30 height 13
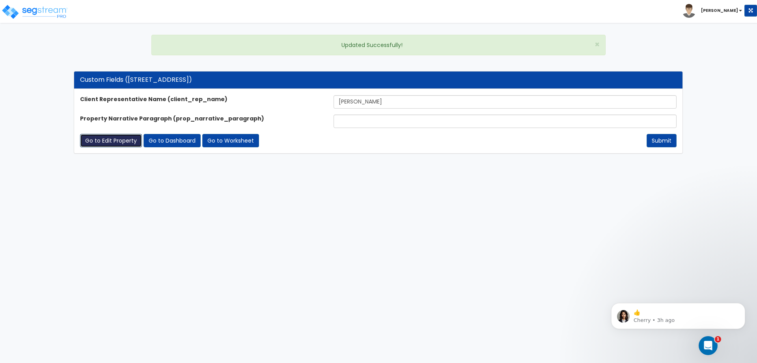
click at [128, 141] on link "Go to Edit Property" at bounding box center [111, 140] width 62 height 13
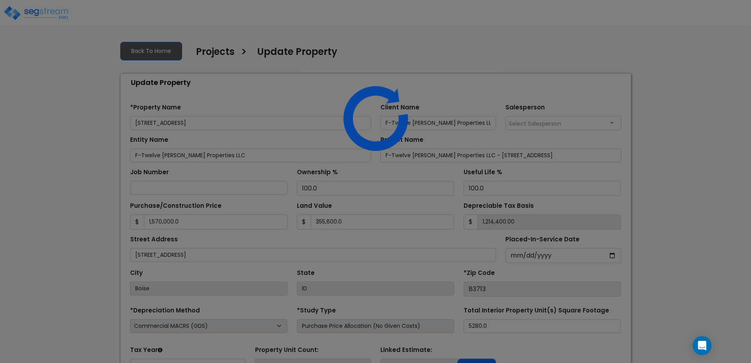
select select "2024"
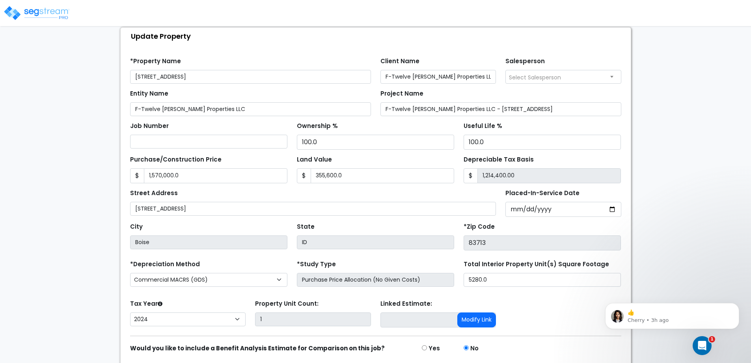
scroll to position [75, 0]
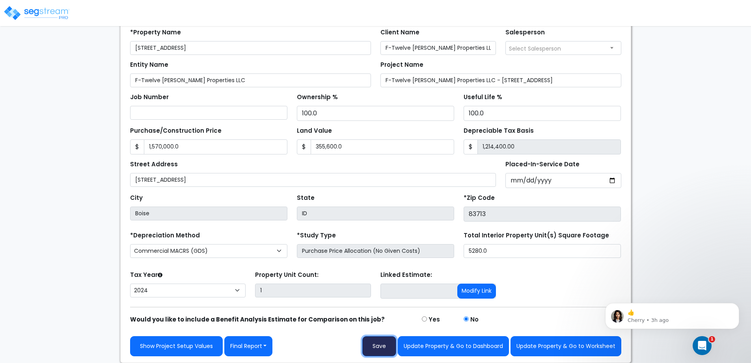
click at [375, 344] on button "Save" at bounding box center [380, 346] width 34 height 20
type input "1570000"
type input "355600"
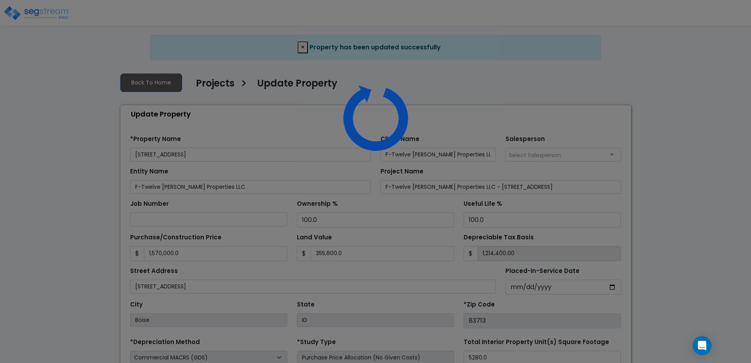
select select "2024"
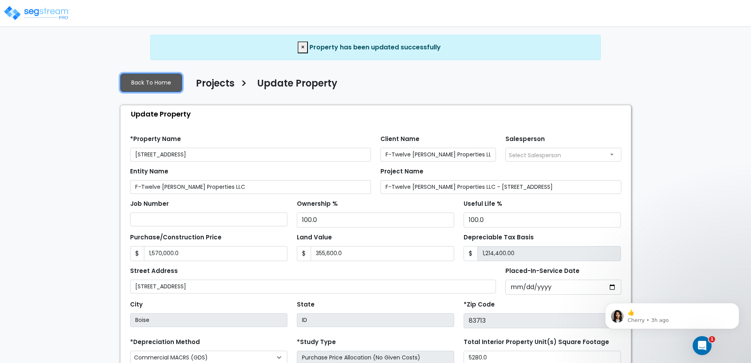
click at [153, 80] on link "Back To Home" at bounding box center [151, 82] width 62 height 19
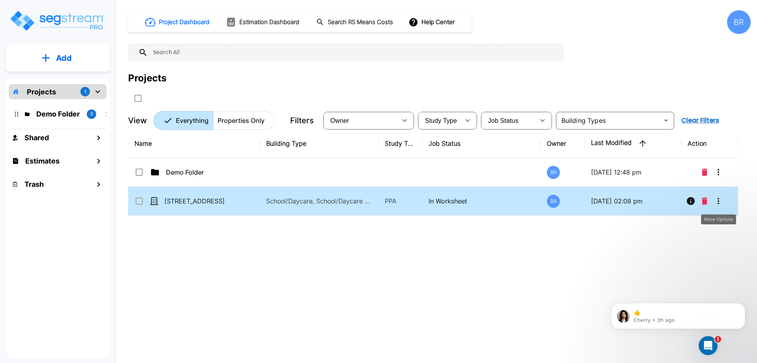
click at [717, 199] on icon "More-Options" at bounding box center [718, 200] width 9 height 9
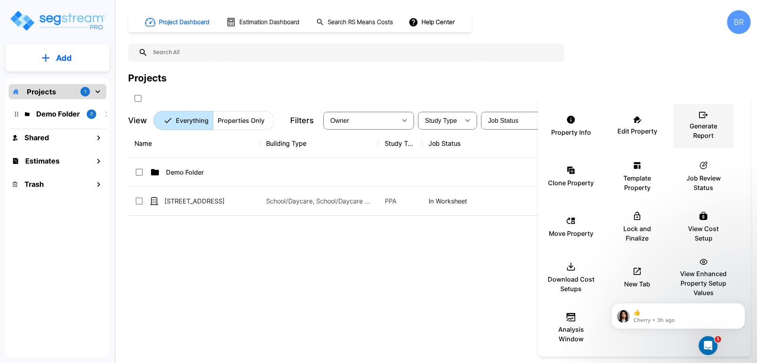
click at [703, 126] on p "Generate Report" at bounding box center [703, 130] width 47 height 19
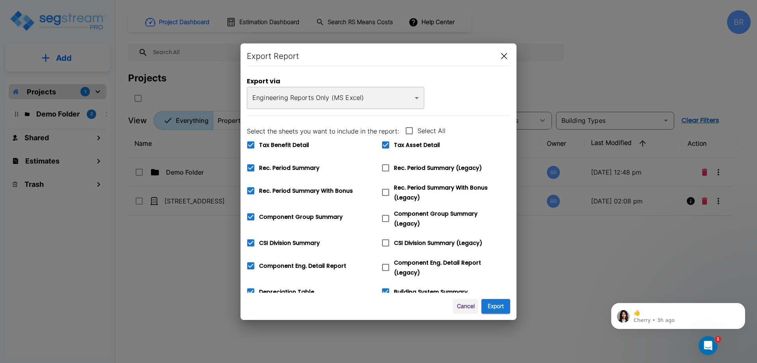
click at [467, 307] on button "Cancel" at bounding box center [465, 306] width 25 height 15
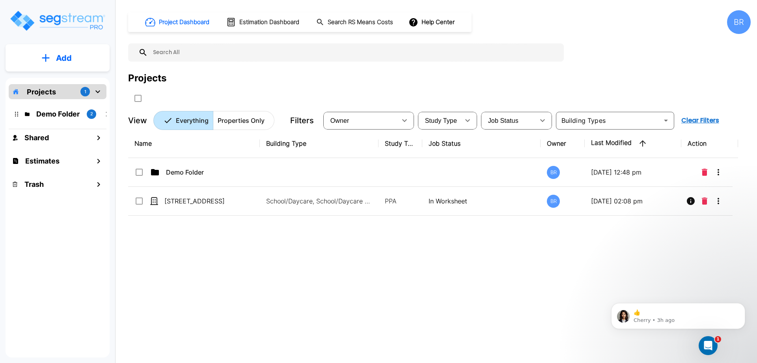
click at [234, 256] on div "Name Building Type Study Type Job Status Owner Last Modified Action Demo Folder…" at bounding box center [433, 241] width 610 height 225
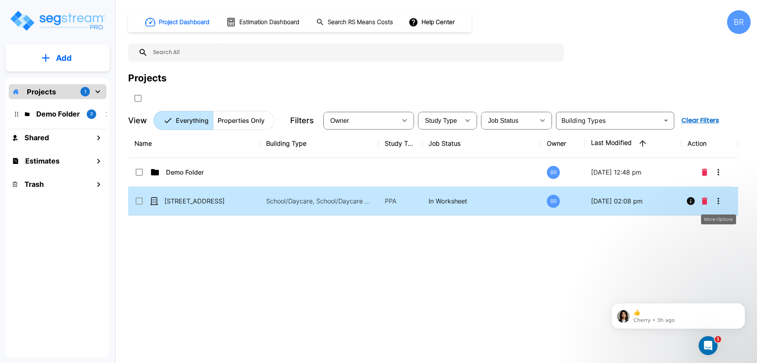
click at [718, 201] on icon "More-Options" at bounding box center [719, 201] width 2 height 6
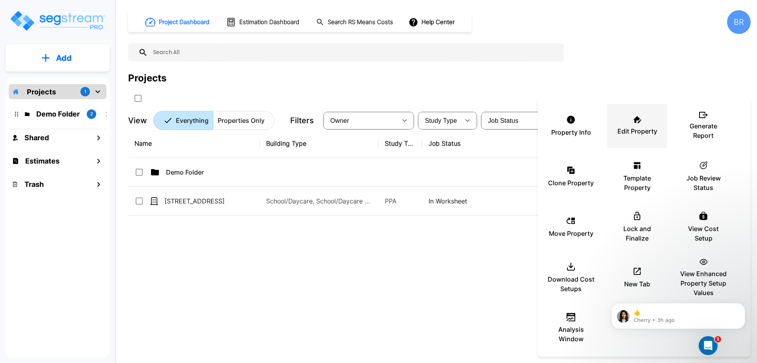
click at [629, 117] on div "Edit Property" at bounding box center [637, 125] width 47 height 39
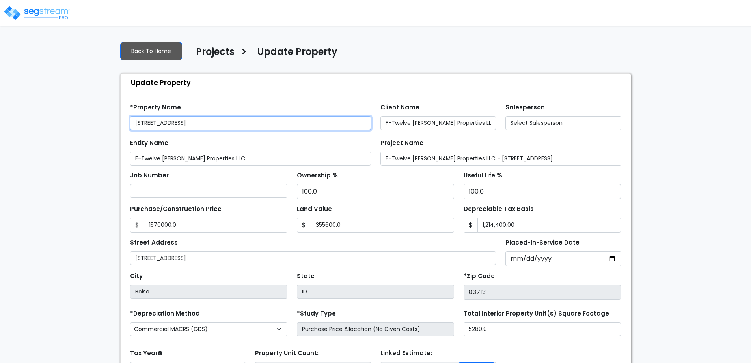
type input "1,570,000.0"
type input "355,600.0"
type input "1,214,400.00"
select select "2024"
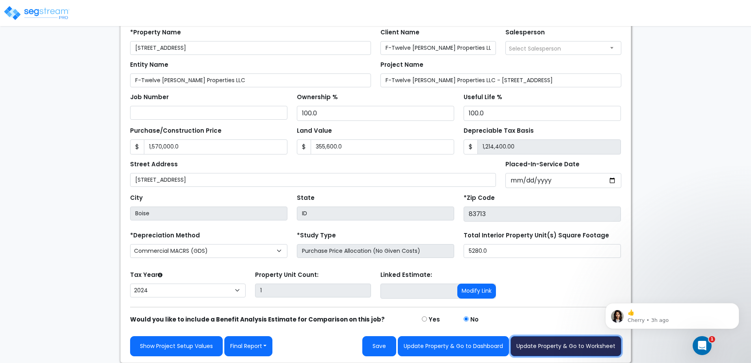
click at [549, 346] on button "Update Property & Go to Worksheet" at bounding box center [566, 346] width 111 height 20
type input "1570000"
type input "355600"
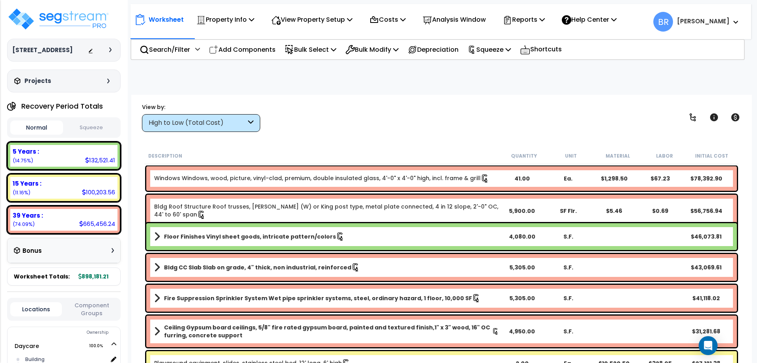
click at [85, 248] on div "Bonus" at bounding box center [64, 250] width 100 height 15
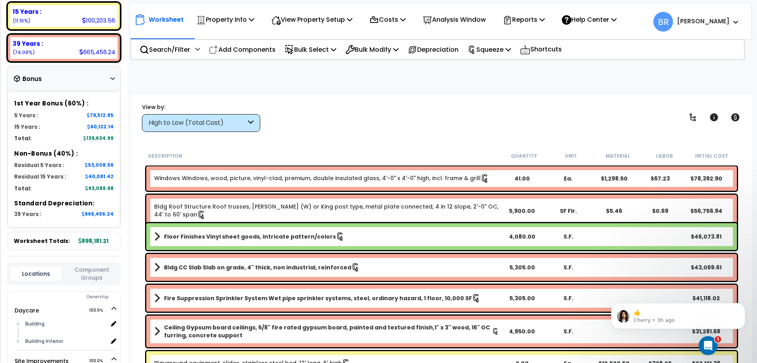
scroll to position [158, 0]
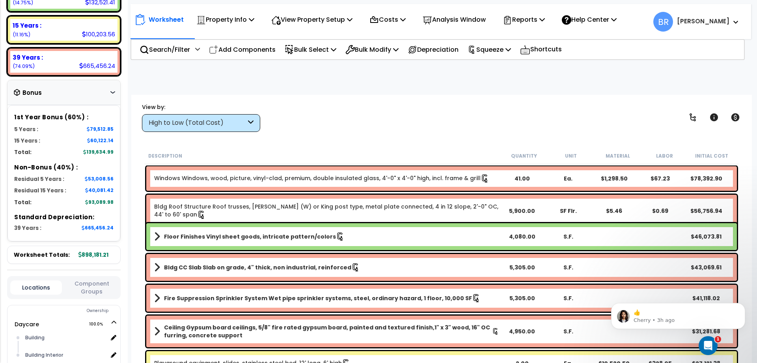
click at [62, 92] on div "Bonus" at bounding box center [64, 92] width 100 height 15
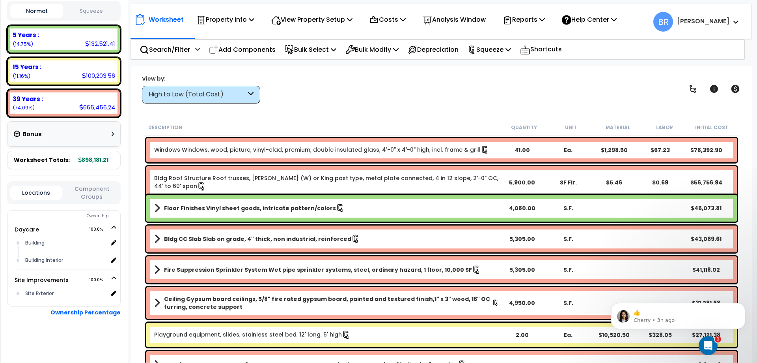
scroll to position [0, 0]
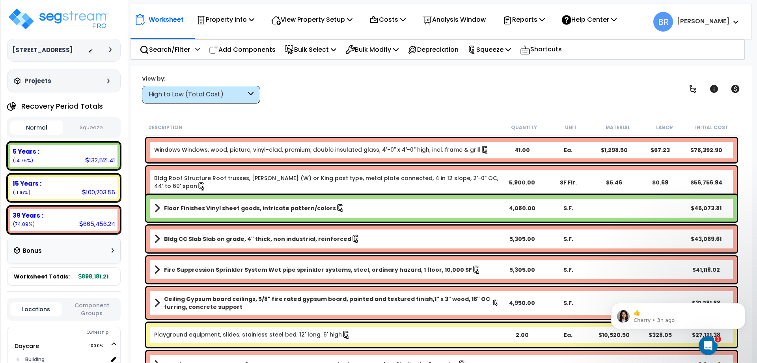
click at [101, 77] on div "Projects" at bounding box center [62, 81] width 101 height 8
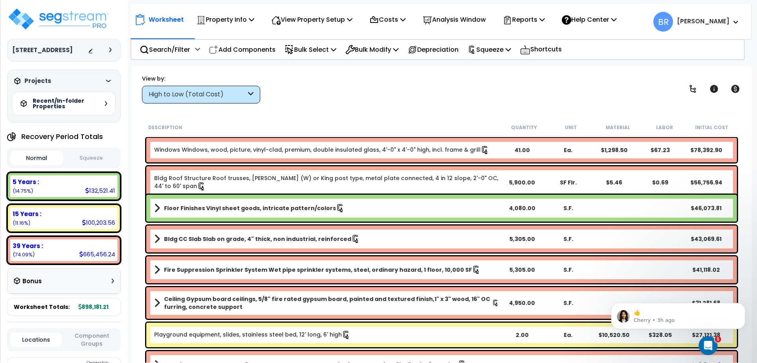
click at [100, 78] on div "Projects" at bounding box center [62, 81] width 101 height 8
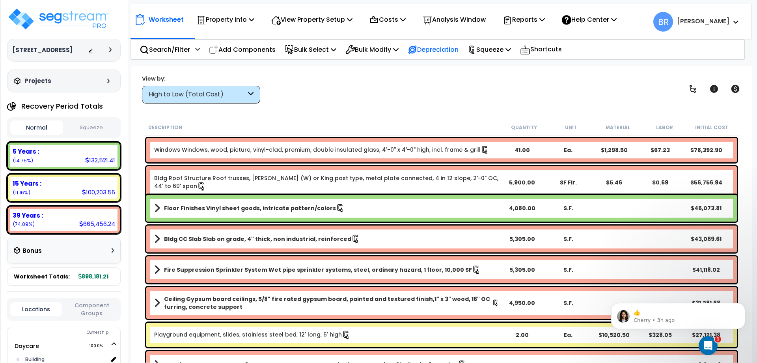
click at [459, 51] on p "Depreciation" at bounding box center [433, 49] width 51 height 11
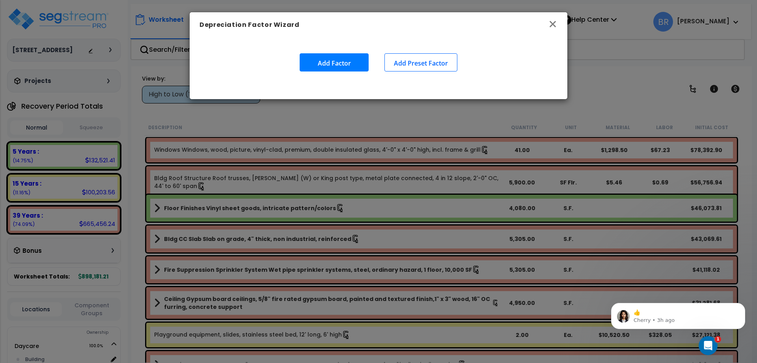
click at [553, 28] on icon "button" at bounding box center [552, 23] width 9 height 9
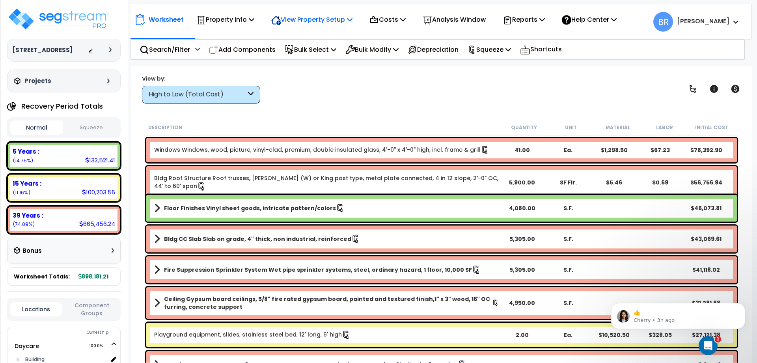
click at [307, 22] on p "View Property Setup" at bounding box center [311, 19] width 81 height 11
click at [405, 17] on p "Costs" at bounding box center [388, 19] width 36 height 11
click at [545, 18] on p "Reports" at bounding box center [524, 19] width 42 height 11
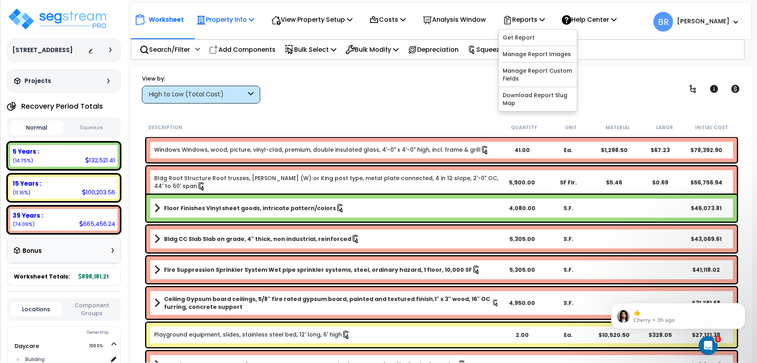
click at [224, 18] on p "Property Info" at bounding box center [225, 19] width 58 height 11
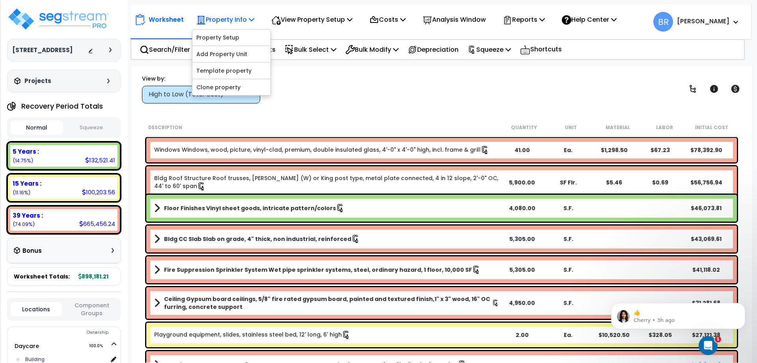
click at [248, 21] on p "Property Info" at bounding box center [225, 19] width 58 height 11
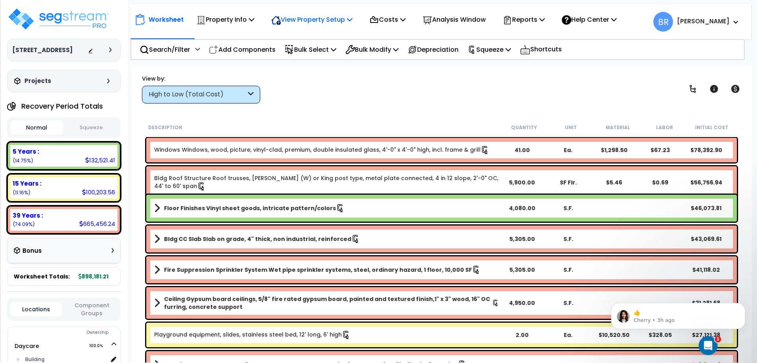
click at [316, 19] on p "View Property Setup" at bounding box center [311, 19] width 81 height 11
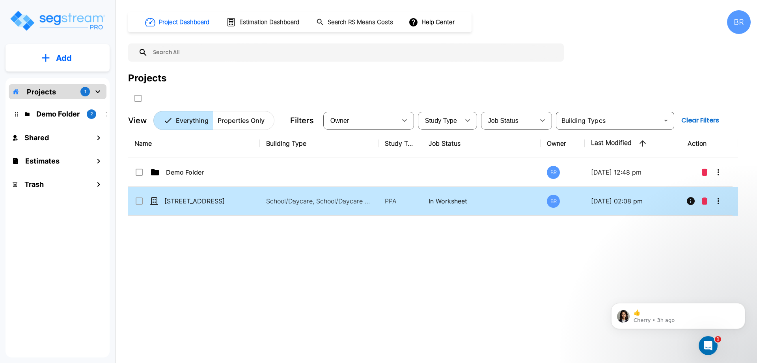
click at [721, 199] on icon "More-Options" at bounding box center [718, 200] width 9 height 9
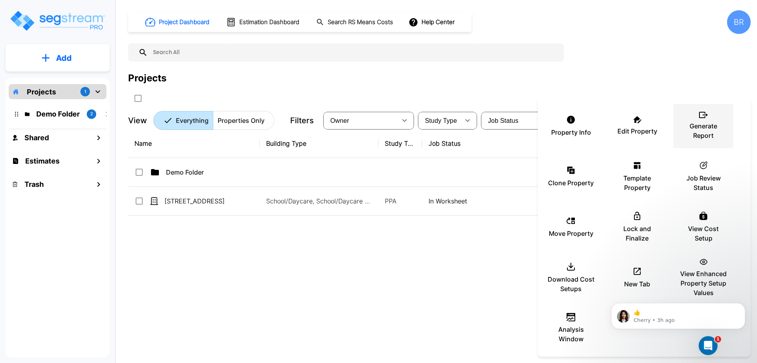
click at [704, 128] on p "Generate Report" at bounding box center [703, 130] width 47 height 19
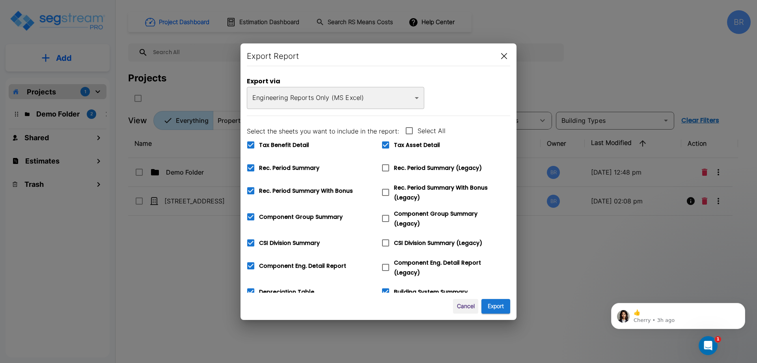
click at [322, 97] on body "× Your report is being generated. Be patient! × We're working on your Modificat…" at bounding box center [378, 181] width 757 height 363
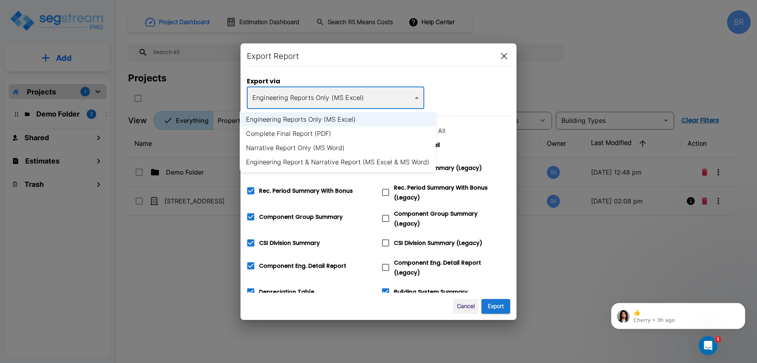
click at [308, 133] on li "Complete Final Report (PDF)" at bounding box center [338, 133] width 196 height 14
type input "pdf"
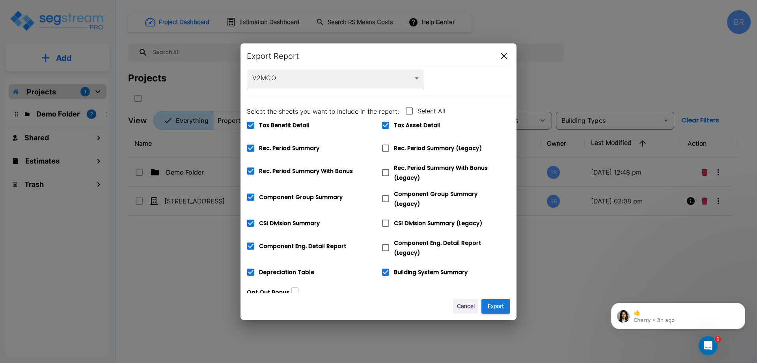
scroll to position [118, 0]
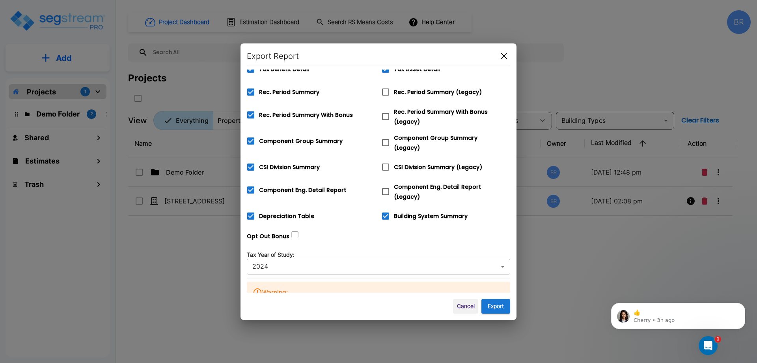
click at [293, 232] on input "Opt Out Bonus" at bounding box center [295, 234] width 8 height 7
checkbox input "true"
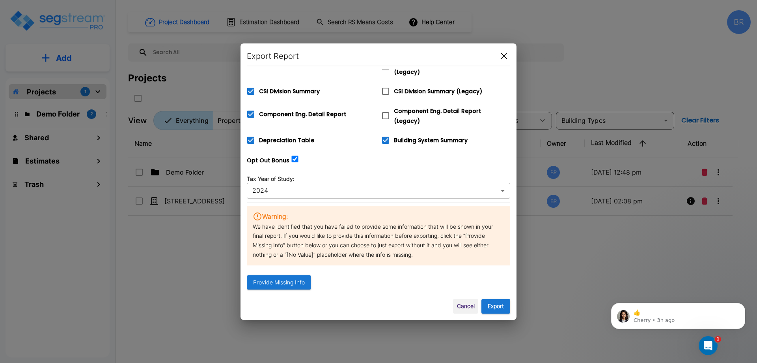
scroll to position [237, 0]
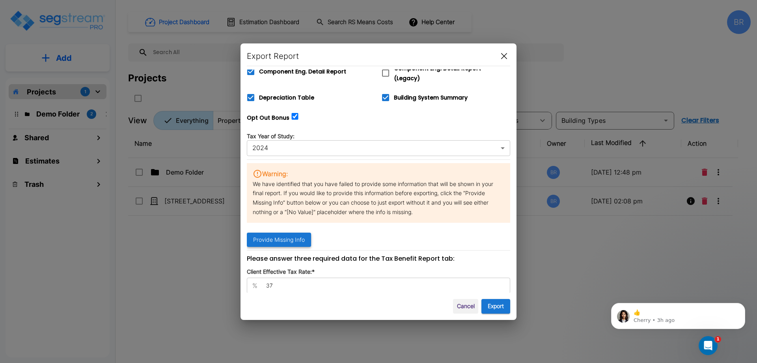
click at [277, 239] on button "Provide Missing Info" at bounding box center [279, 239] width 64 height 15
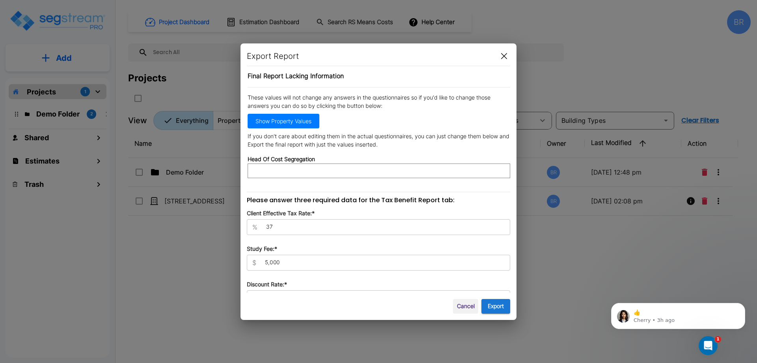
scroll to position [342, 0]
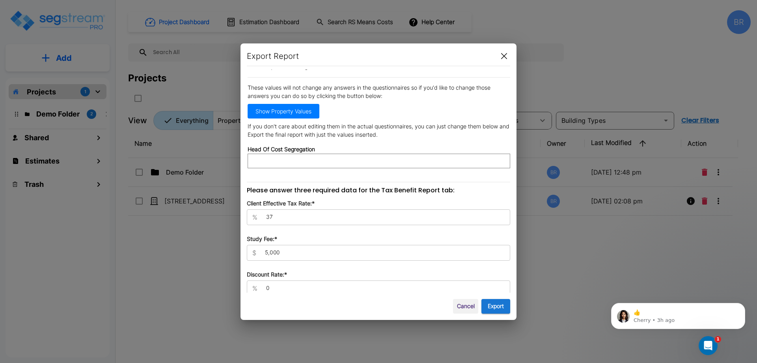
click at [299, 157] on input "Head Of Cost Segregation" at bounding box center [379, 160] width 263 height 15
type input "[PERSON_NAME]"
click at [296, 176] on div "Export via Complete Final Report (PDF) pdf ​ Select Narrative Template V2MCO 95…" at bounding box center [379, 180] width 264 height 223
click at [322, 126] on p "If you don't care about editing them in the actual questionnaires, you can just…" at bounding box center [379, 130] width 263 height 17
drag, startPoint x: 330, startPoint y: 122, endPoint x: 357, endPoint y: 120, distance: 27.3
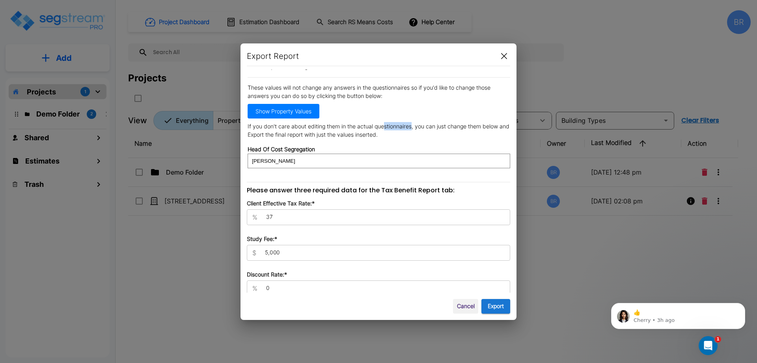
click at [357, 122] on p "If you don't care about editing them in the actual questionnaires, you can just…" at bounding box center [379, 130] width 263 height 17
click at [345, 217] on input "37" at bounding box center [386, 217] width 250 height 8
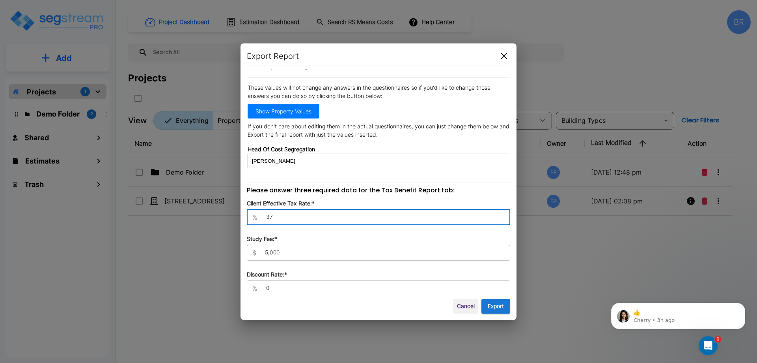
drag, startPoint x: 282, startPoint y: 214, endPoint x: 253, endPoint y: 214, distance: 28.8
click at [253, 214] on div "% 37 ​" at bounding box center [379, 217] width 264 height 16
type input "27"
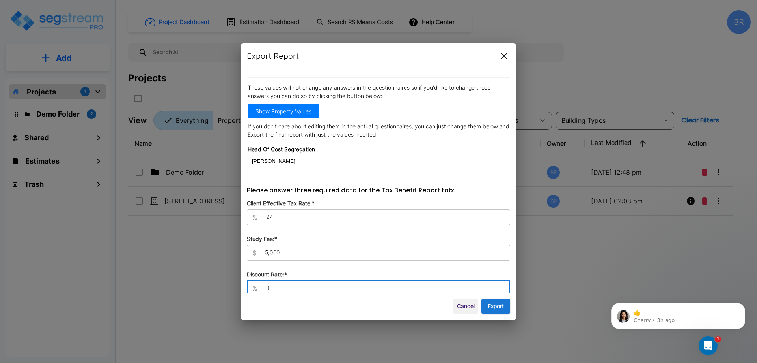
drag, startPoint x: 277, startPoint y: 285, endPoint x: 253, endPoint y: 286, distance: 24.5
click at [253, 286] on div "% 0 ​" at bounding box center [379, 288] width 264 height 16
type input "4"
click at [312, 250] on input "5,000" at bounding box center [385, 253] width 251 height 8
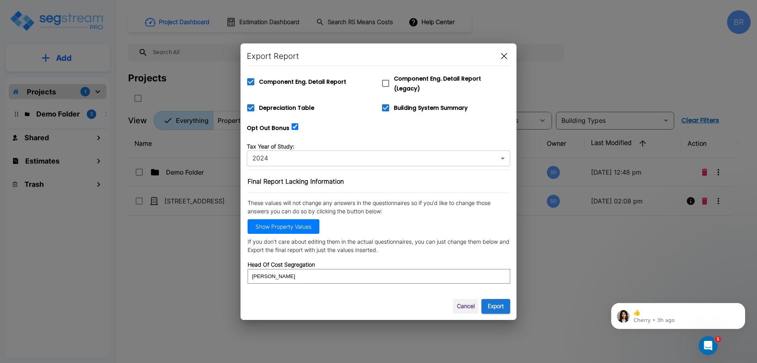
scroll to position [224, 0]
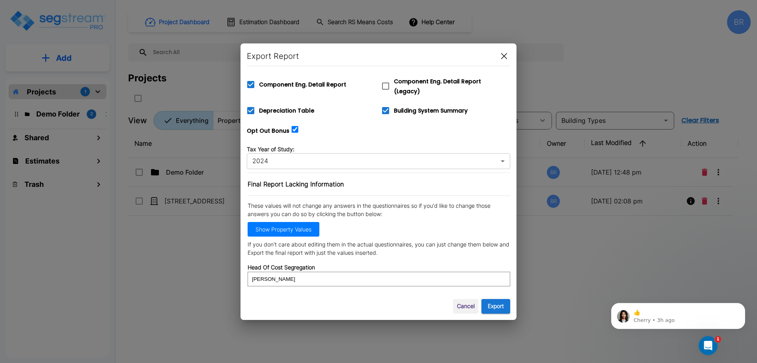
click at [294, 126] on input "Opt Out Bonus" at bounding box center [295, 129] width 8 height 7
click at [293, 126] on input "Opt Out Bonus" at bounding box center [295, 129] width 8 height 7
click at [292, 126] on input "Opt Out Bonus" at bounding box center [295, 129] width 8 height 7
checkbox input "false"
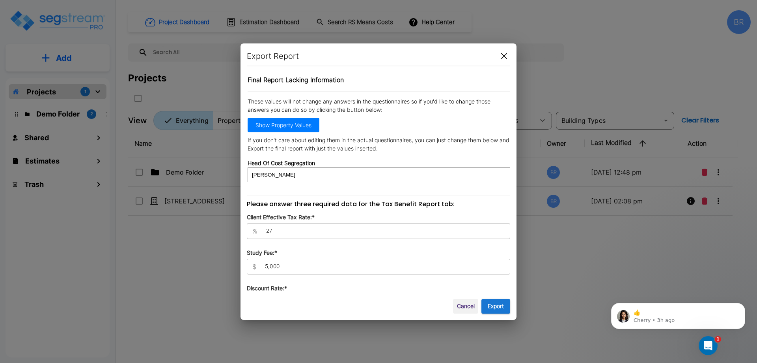
scroll to position [342, 0]
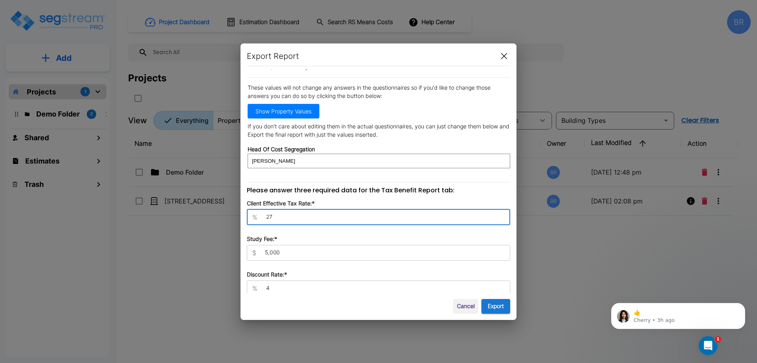
click at [289, 214] on input "27" at bounding box center [386, 217] width 250 height 8
click at [497, 308] on button "Export" at bounding box center [496, 306] width 29 height 15
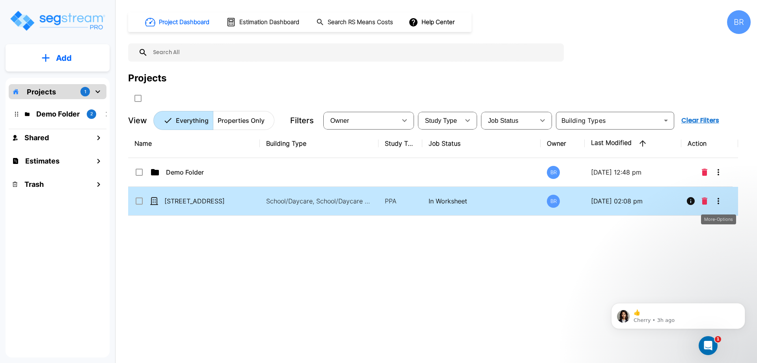
click at [721, 199] on icon "More-Options" at bounding box center [718, 200] width 9 height 9
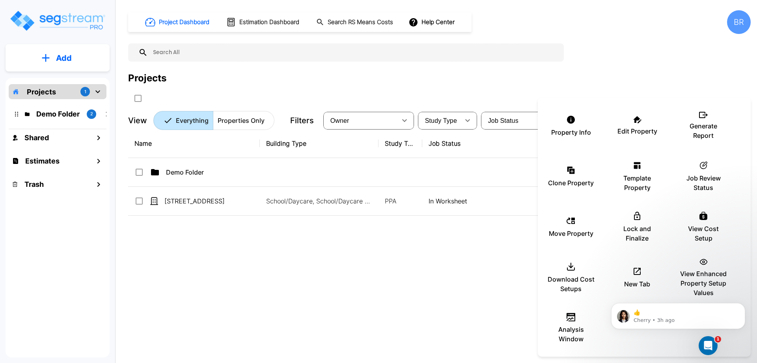
click at [411, 249] on div at bounding box center [378, 181] width 757 height 363
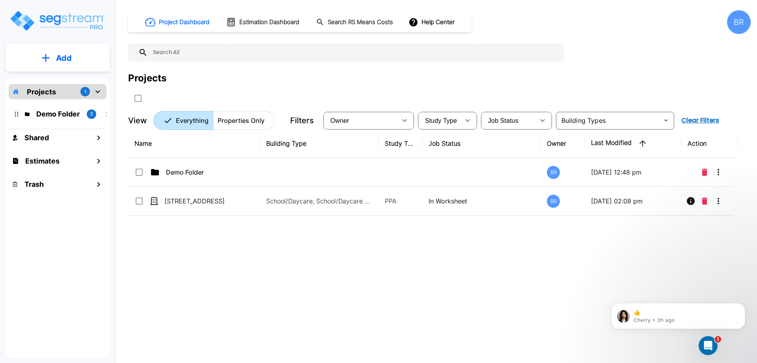
click at [494, 21] on div "Project Dashboard Estimation Dashboard Search RS Means Costs Help Center BR" at bounding box center [439, 22] width 623 height 24
click at [333, 293] on div "Name Building Type Study Type Job Status Owner Last Modified Action Demo Folder…" at bounding box center [433, 241] width 610 height 225
click at [419, 264] on div "Name Building Type Study Type Job Status Owner Last Modified Action Demo Folder…" at bounding box center [433, 241] width 610 height 225
click at [706, 27] on div "Project Dashboard Estimation Dashboard Search RS Means Costs Help Center BR" at bounding box center [439, 22] width 623 height 24
click at [715, 263] on div "Name Building Type Study Type Job Status Owner Last Modified Action Demo Folder…" at bounding box center [433, 241] width 610 height 225
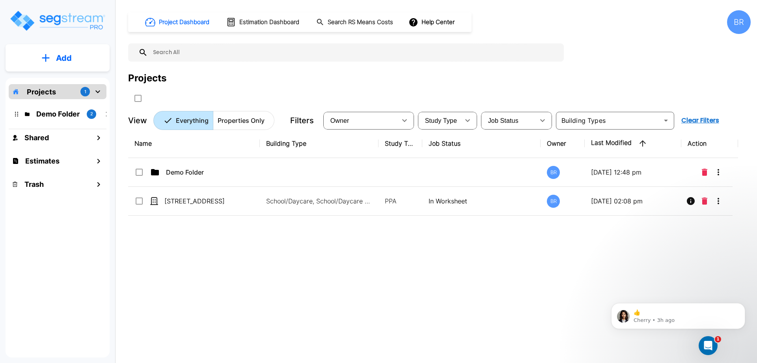
click at [741, 21] on div "BR" at bounding box center [739, 22] width 24 height 24
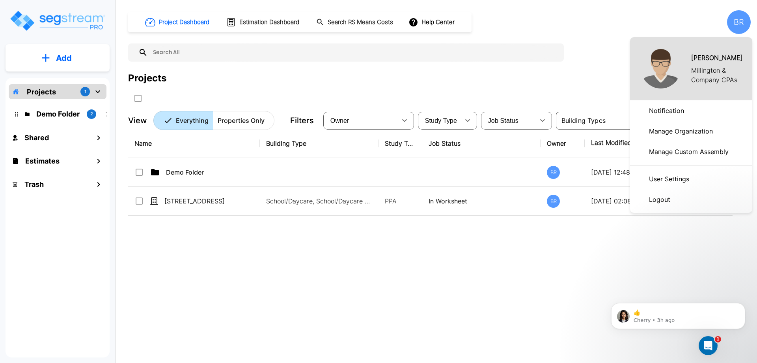
click at [690, 129] on p "Manage Organization" at bounding box center [681, 131] width 70 height 16
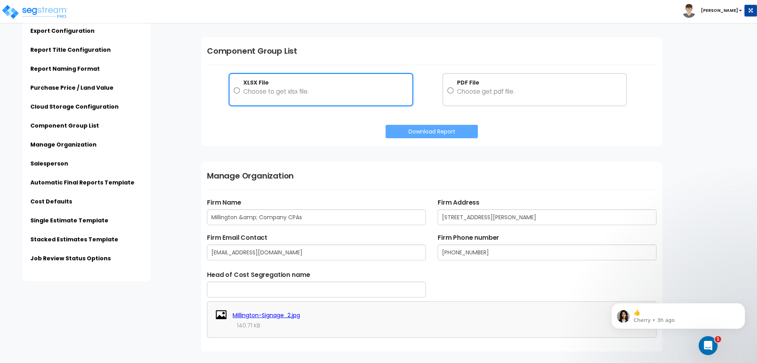
scroll to position [1026, 0]
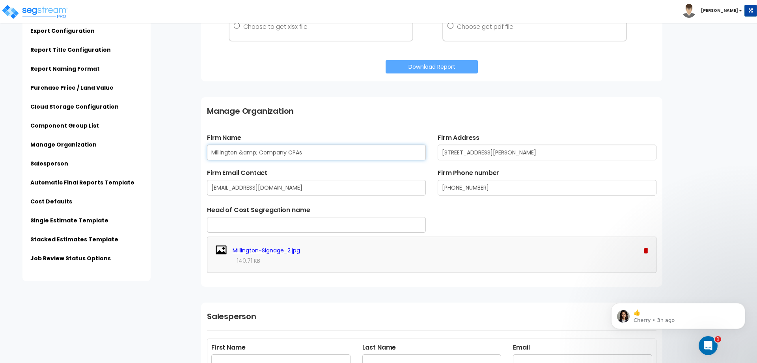
click at [242, 155] on input "Millington &amp; Company CPAs" at bounding box center [316, 152] width 219 height 16
click at [243, 153] on input "Millington &amp; Company CPAs" at bounding box center [316, 152] width 219 height 16
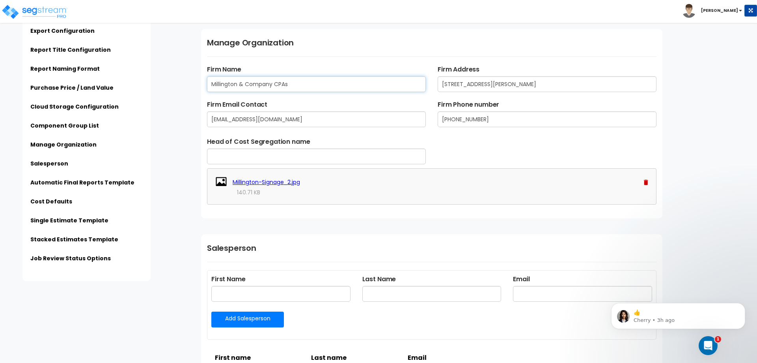
scroll to position [1104, 0]
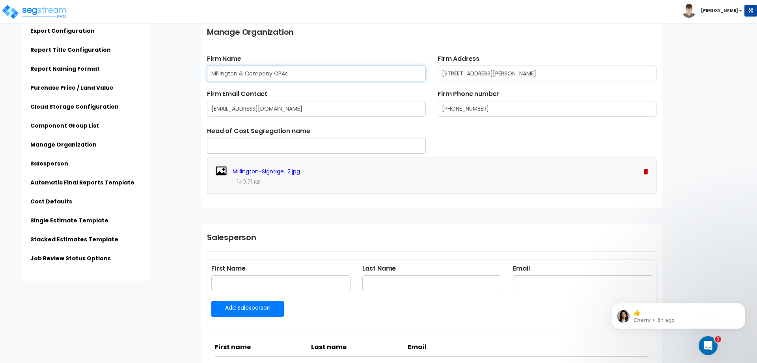
type input "Millington & Company CPAs"
click at [297, 147] on input "text" at bounding box center [316, 146] width 219 height 16
type input "[PERSON_NAME]"
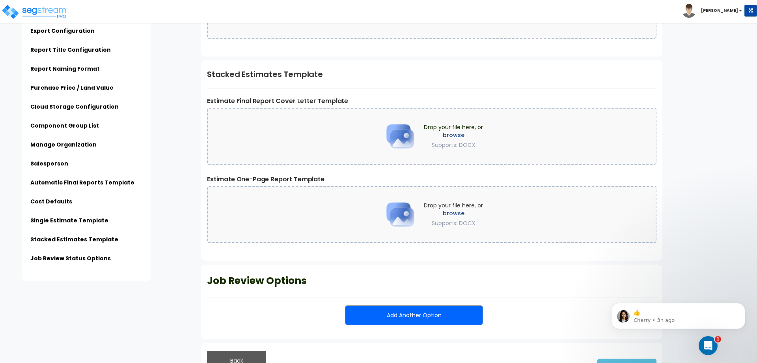
scroll to position [1914, 0]
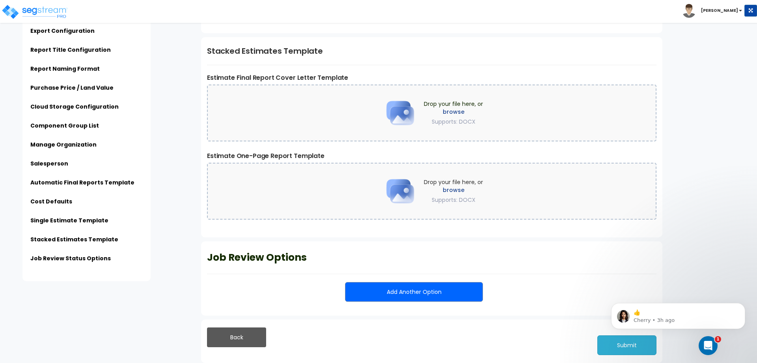
click at [621, 348] on button "Submit" at bounding box center [627, 345] width 59 height 20
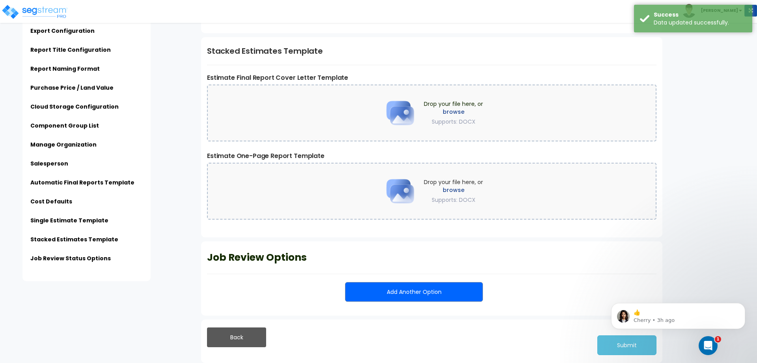
click at [41, 9] on div "Click to return on the top page" at bounding box center [39, 5] width 75 height 10
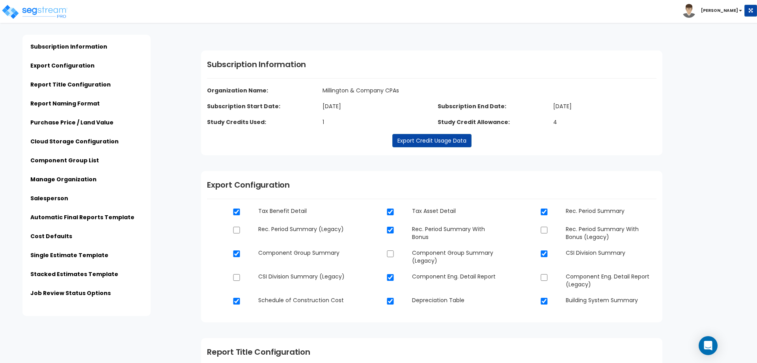
click at [41, 9] on div "Click to return on the top page" at bounding box center [39, 5] width 75 height 10
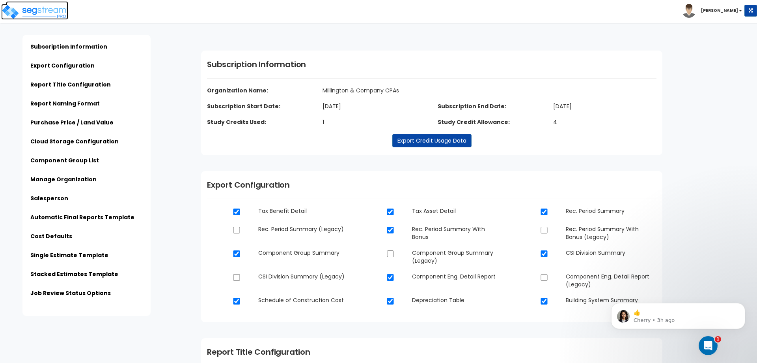
click at [40, 12] on img at bounding box center [34, 12] width 67 height 16
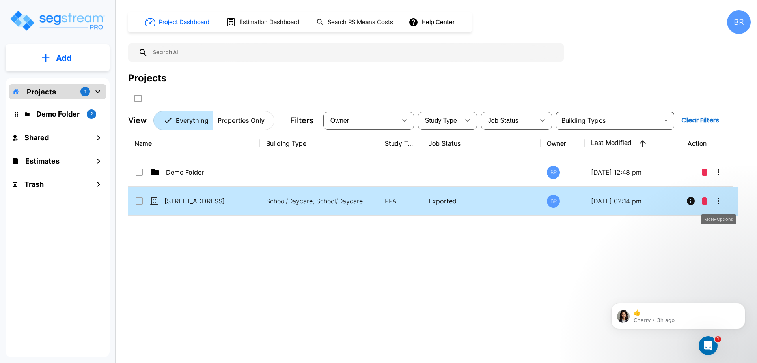
click at [719, 202] on icon "More-Options" at bounding box center [718, 200] width 9 height 9
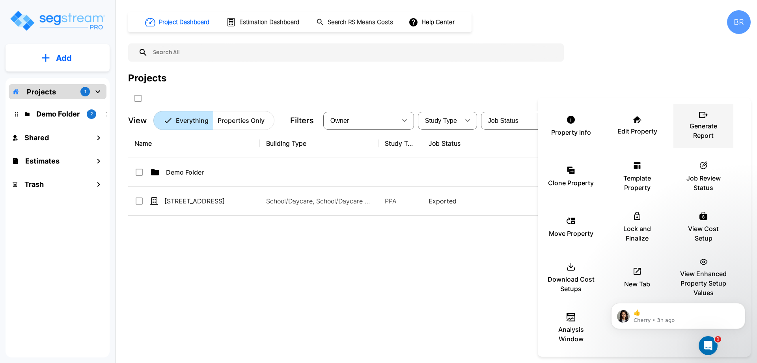
click at [699, 127] on p "Generate Report" at bounding box center [703, 130] width 47 height 19
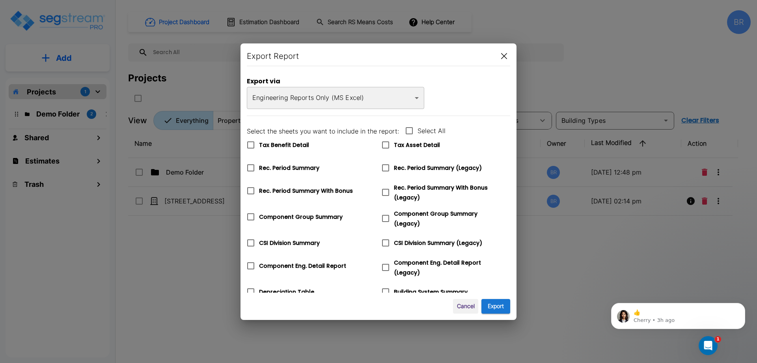
checkbox input "true"
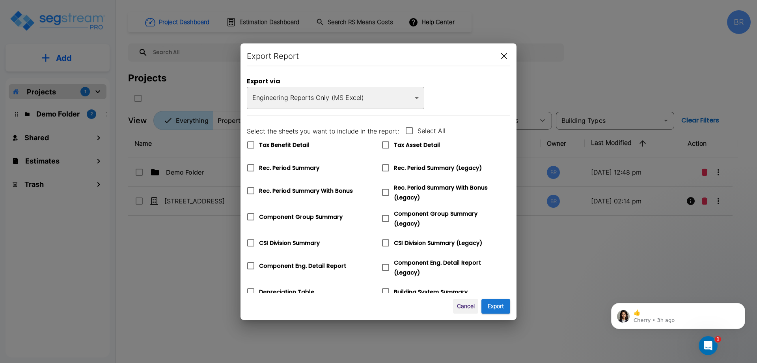
checkbox input "true"
click at [315, 102] on body "× Your report is being generated. Be patient! × We're working on your Modificat…" at bounding box center [378, 181] width 757 height 363
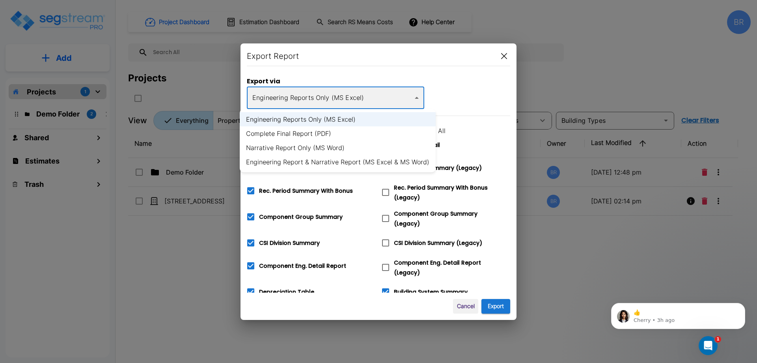
click at [301, 129] on li "Complete Final Report (PDF)" at bounding box center [338, 133] width 196 height 14
type input "pdf"
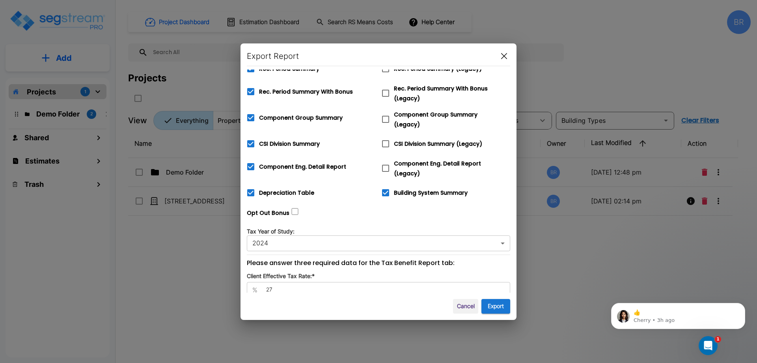
scroll to position [214, 0]
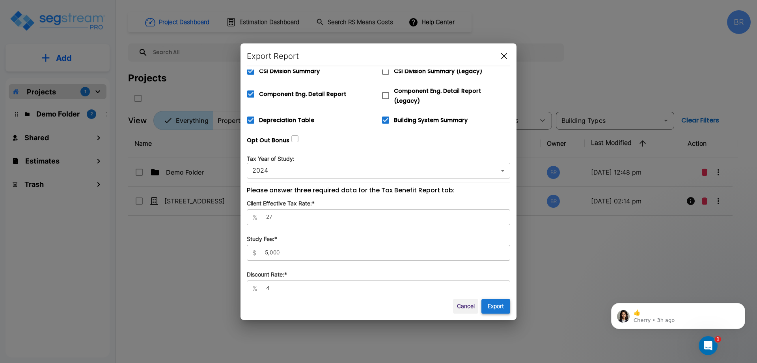
click at [496, 308] on button "Export" at bounding box center [496, 306] width 29 height 15
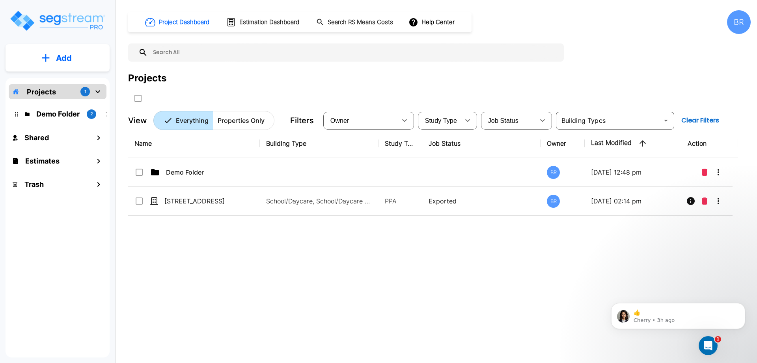
click at [739, 17] on div "BR" at bounding box center [739, 22] width 24 height 24
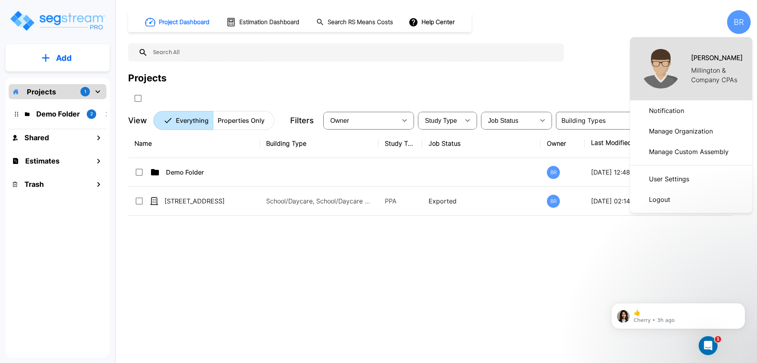
click at [661, 199] on p "Logout" at bounding box center [660, 199] width 28 height 16
